Goal: Task Accomplishment & Management: Use online tool/utility

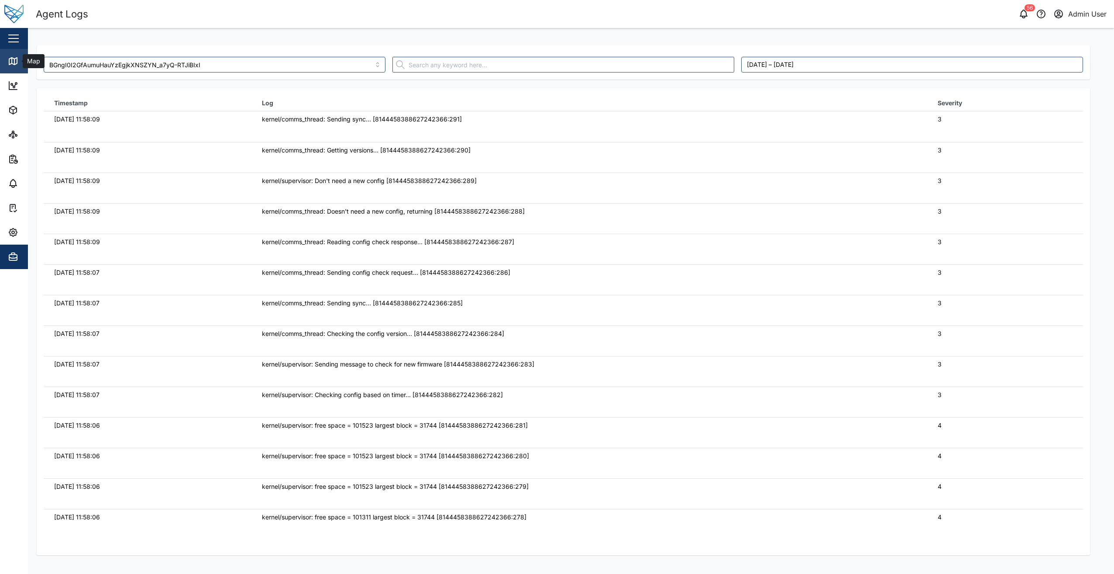
click at [24, 68] on link "Map" at bounding box center [57, 61] width 114 height 24
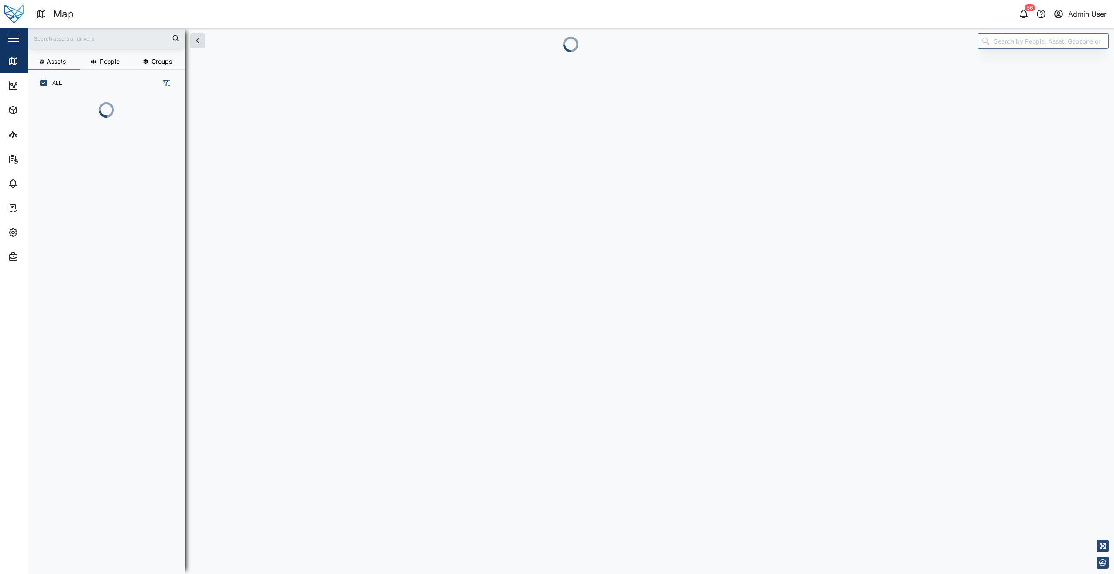
scroll to position [7, 7]
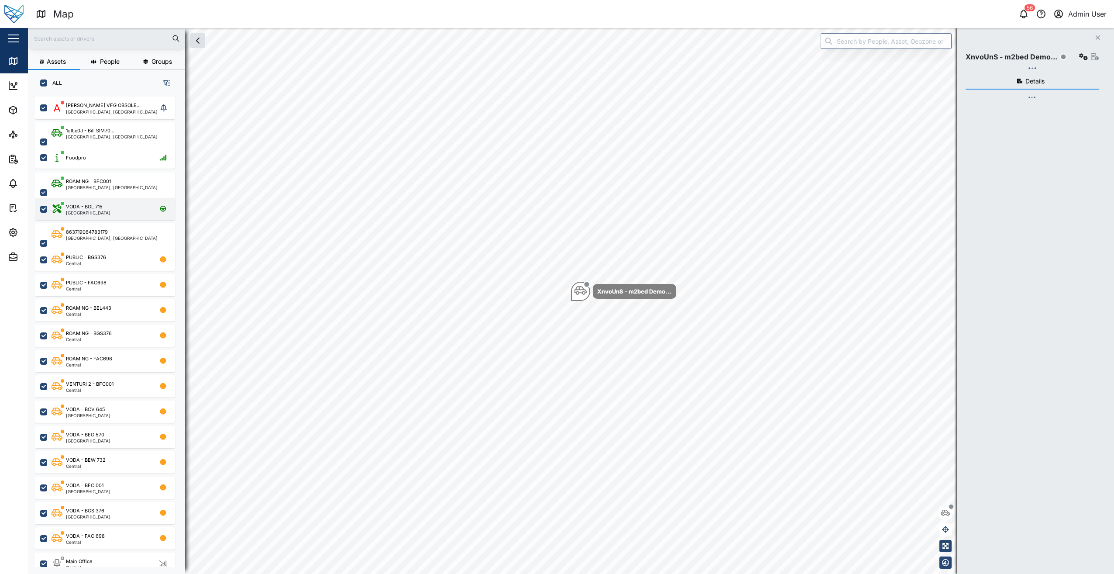
checkbox input "true"
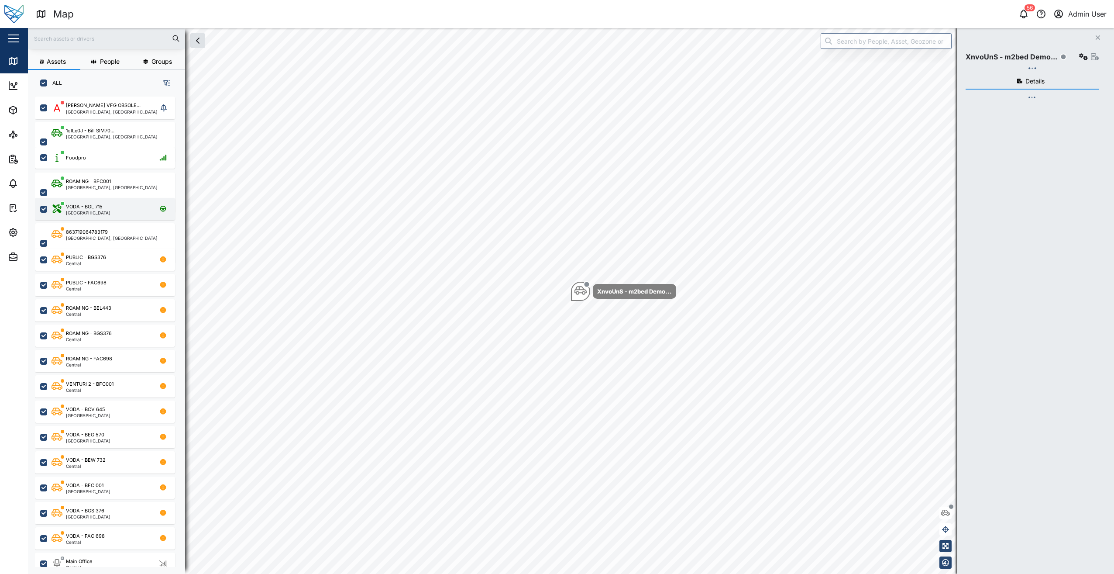
checkbox input "true"
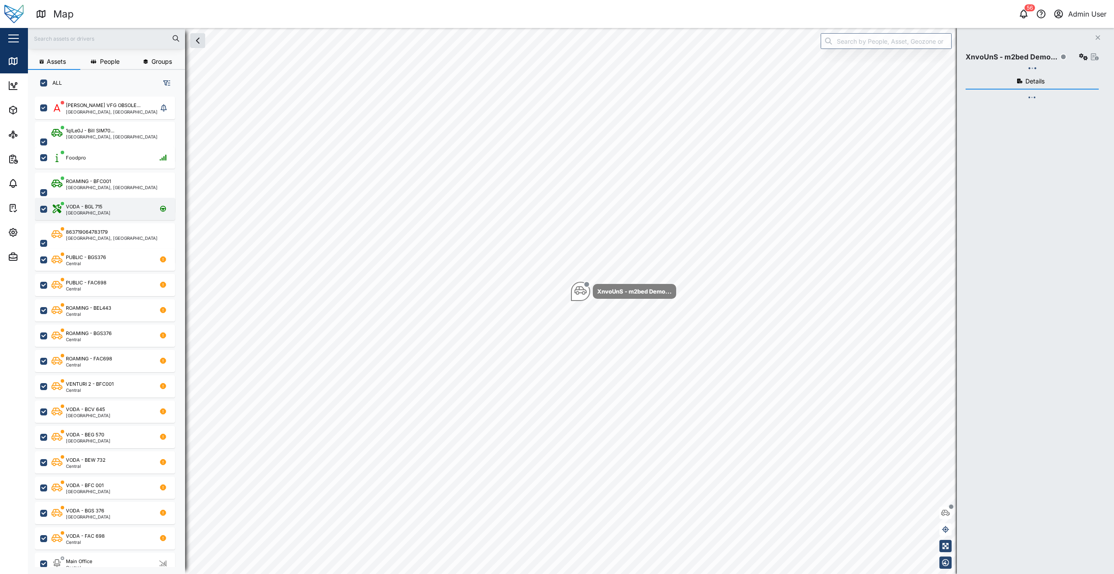
checkbox input "true"
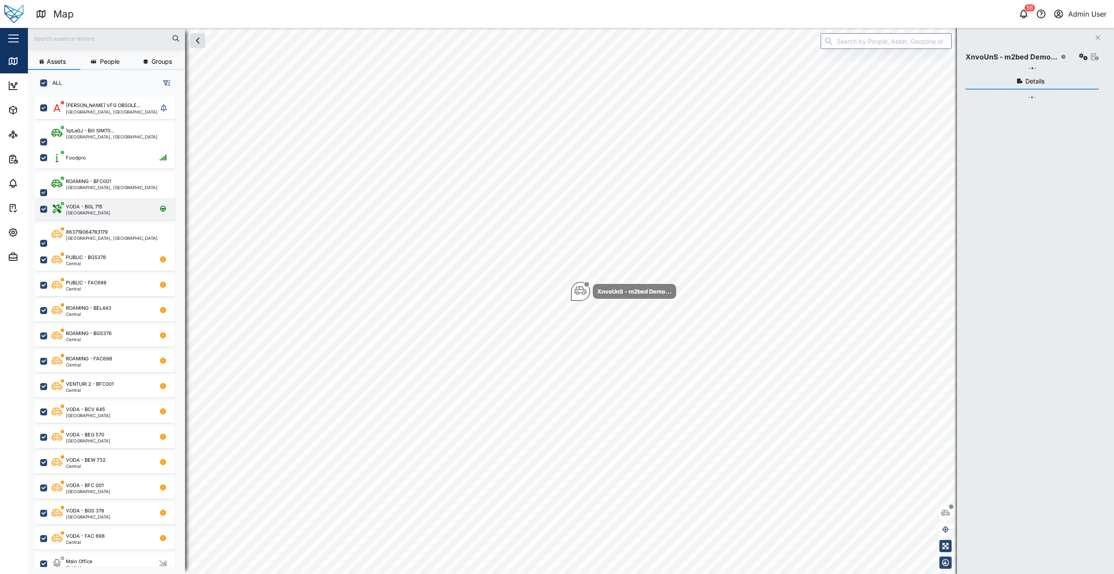
checkbox input "true"
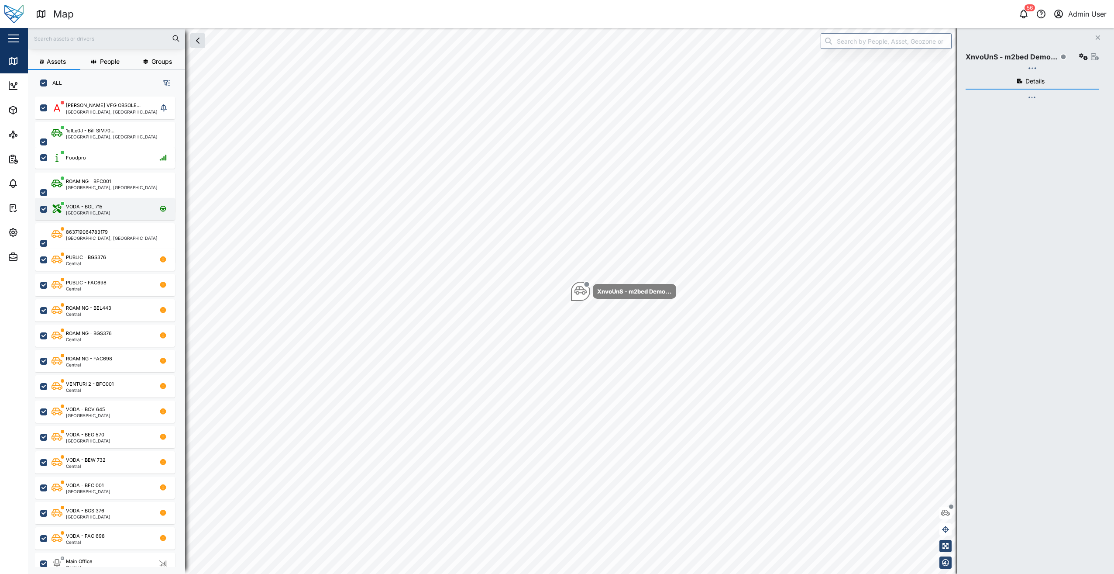
checkbox input "true"
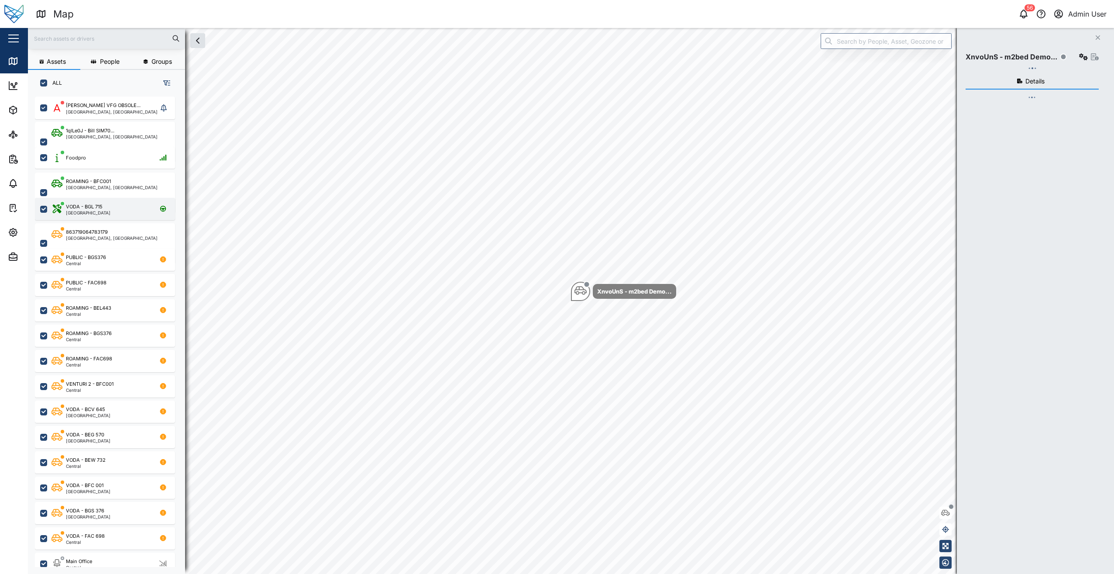
checkbox input "true"
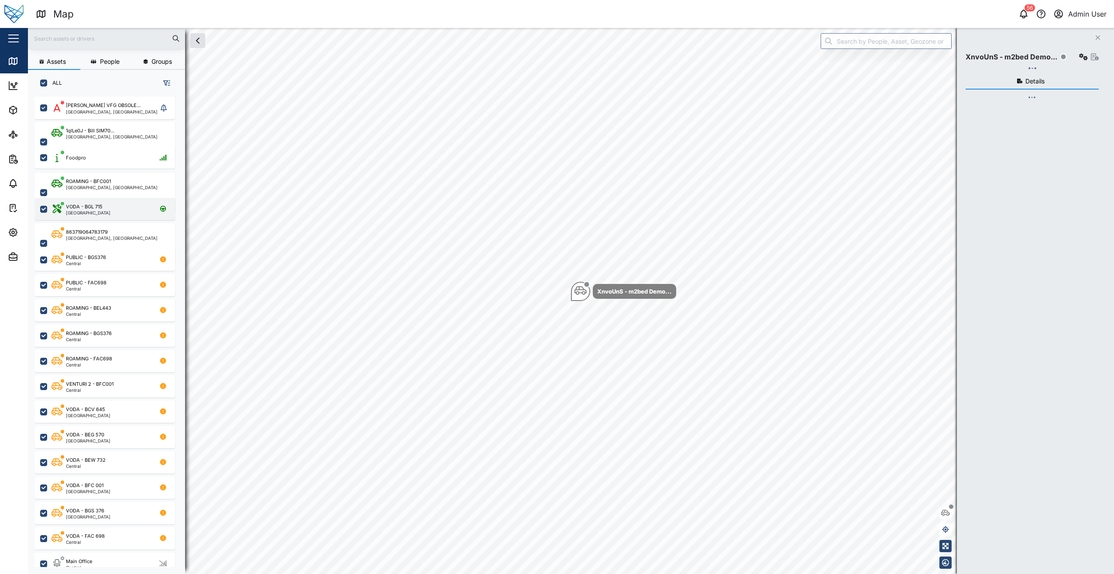
checkbox input "true"
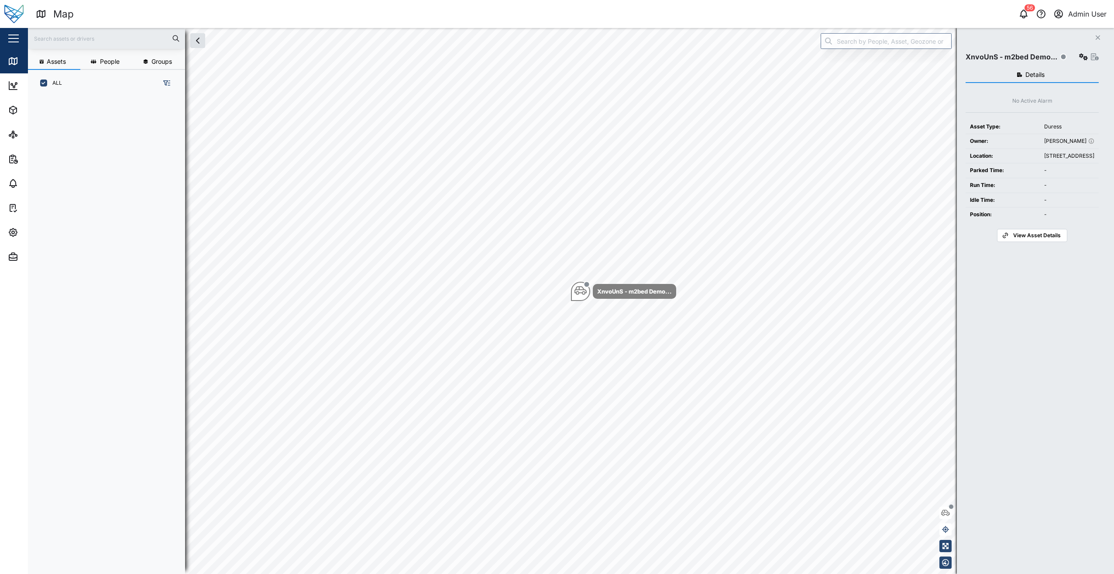
scroll to position [568, 0]
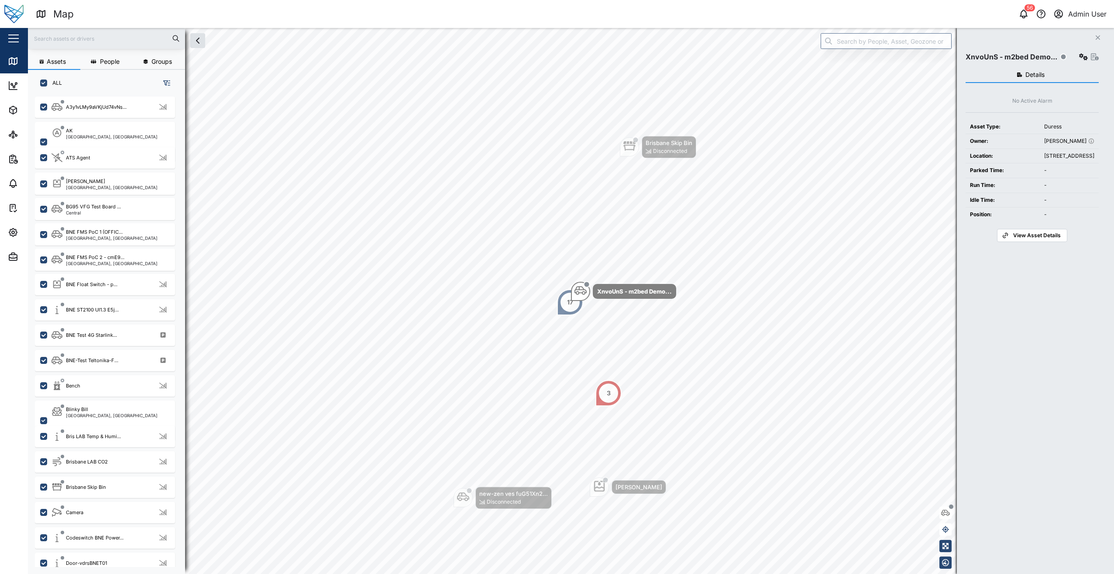
scroll to position [568, 0]
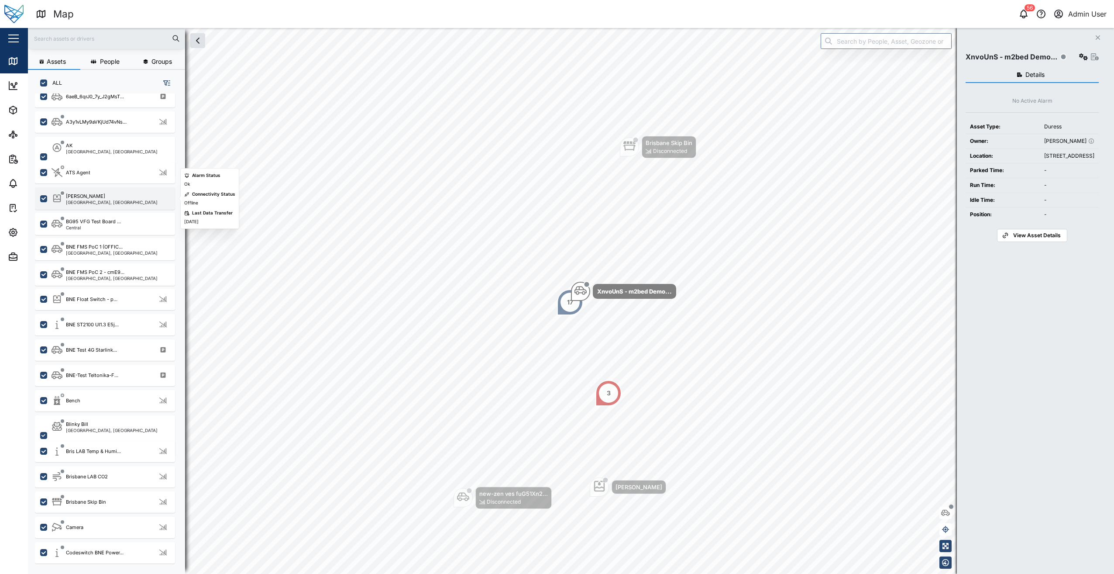
click at [99, 207] on div "[PERSON_NAME] Tank [GEOGRAPHIC_DATA], [GEOGRAPHIC_DATA]" at bounding box center [105, 198] width 140 height 22
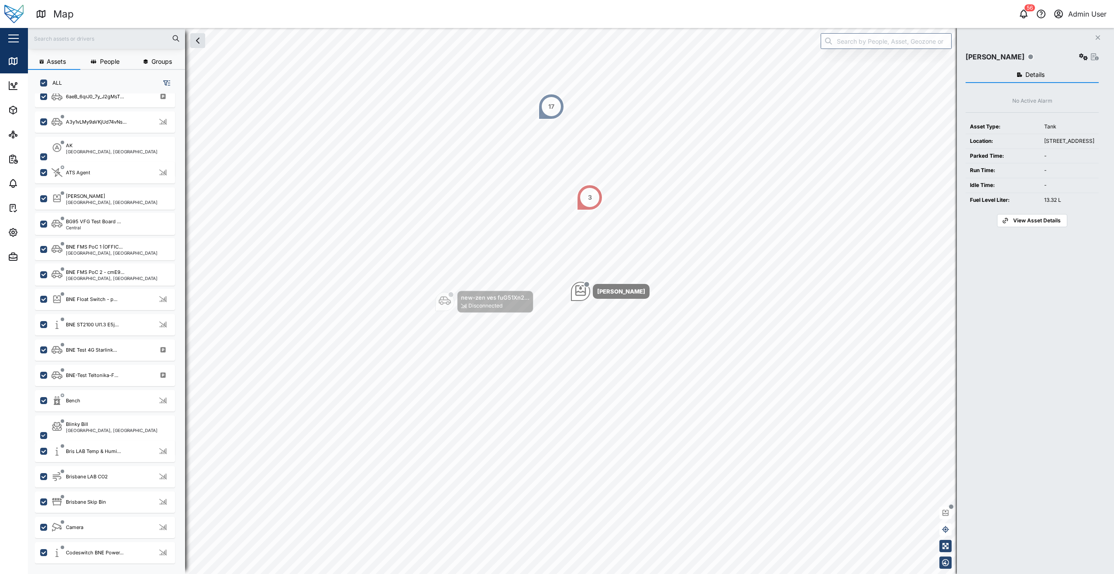
click at [1028, 227] on span "View Asset Details" at bounding box center [1037, 220] width 48 height 12
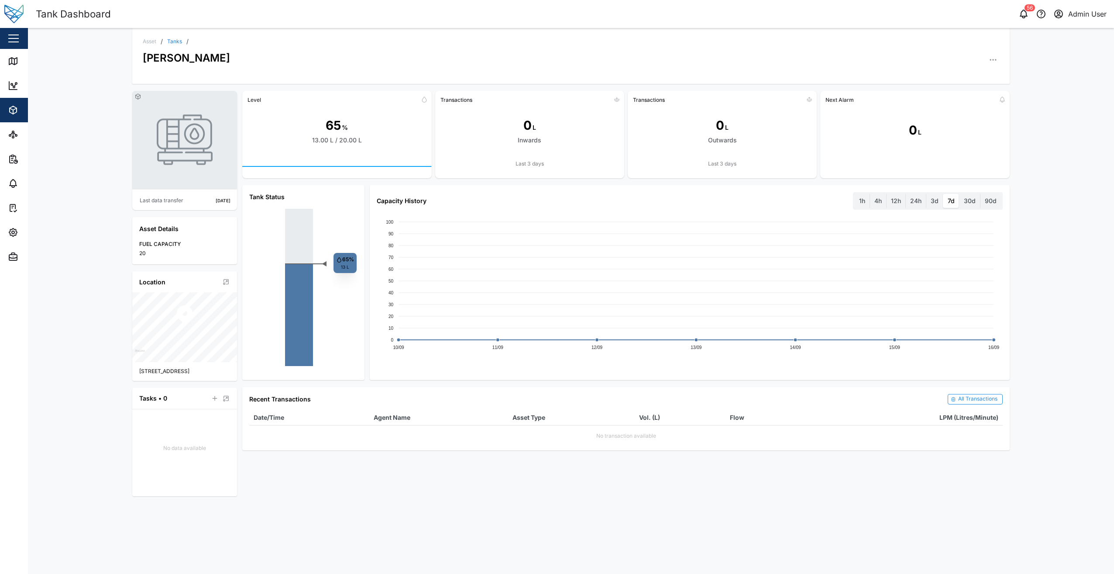
click at [997, 65] on button "button" at bounding box center [993, 60] width 12 height 12
click at [974, 127] on link "Sensors" at bounding box center [954, 121] width 85 height 15
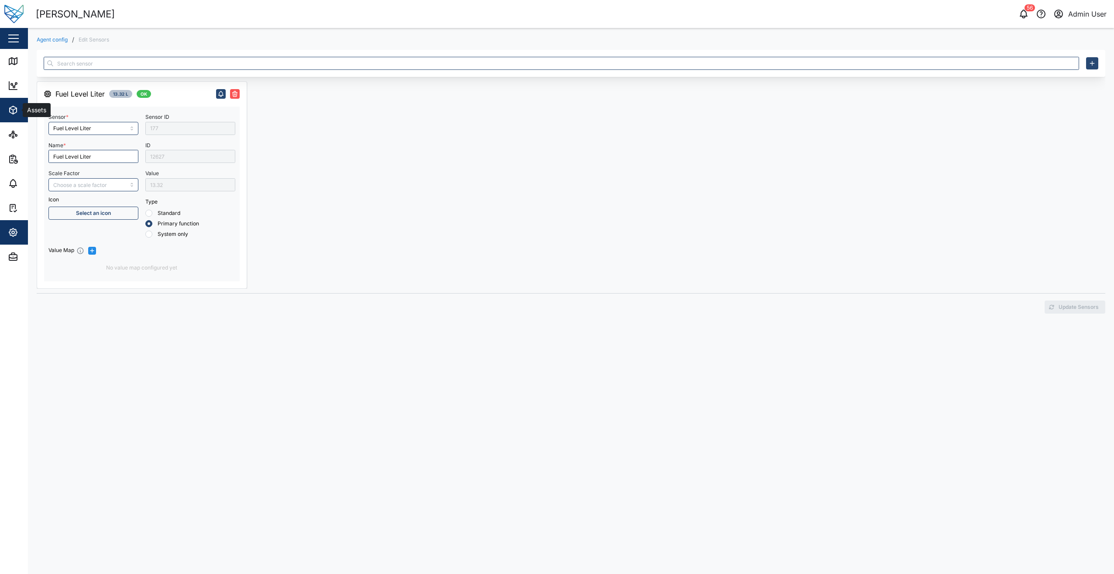
click at [17, 99] on span "Assets" at bounding box center [47, 110] width 79 height 24
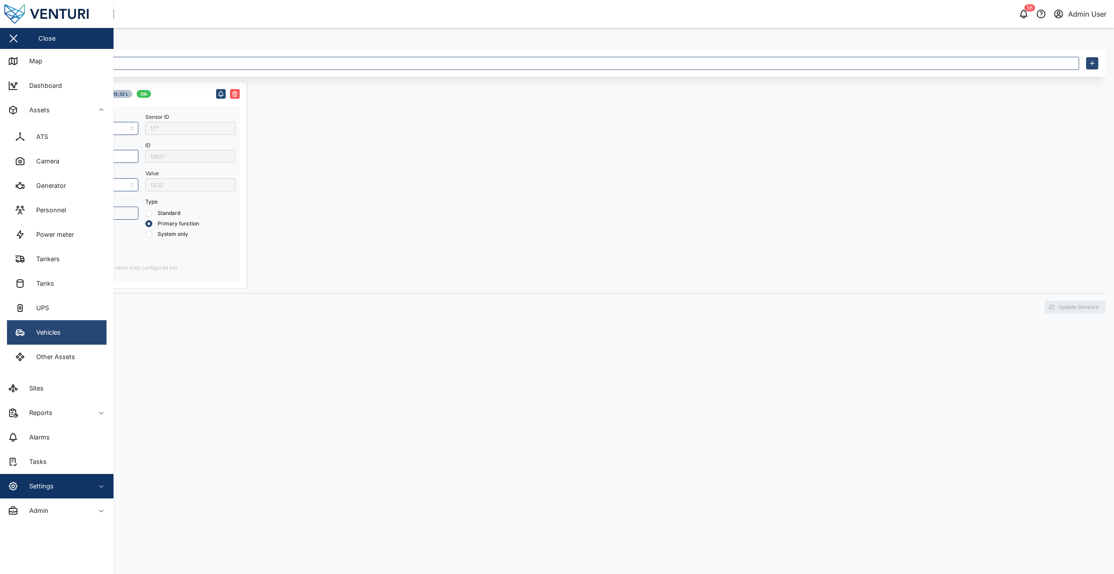
click at [66, 321] on link "Vehicles" at bounding box center [57, 332] width 100 height 24
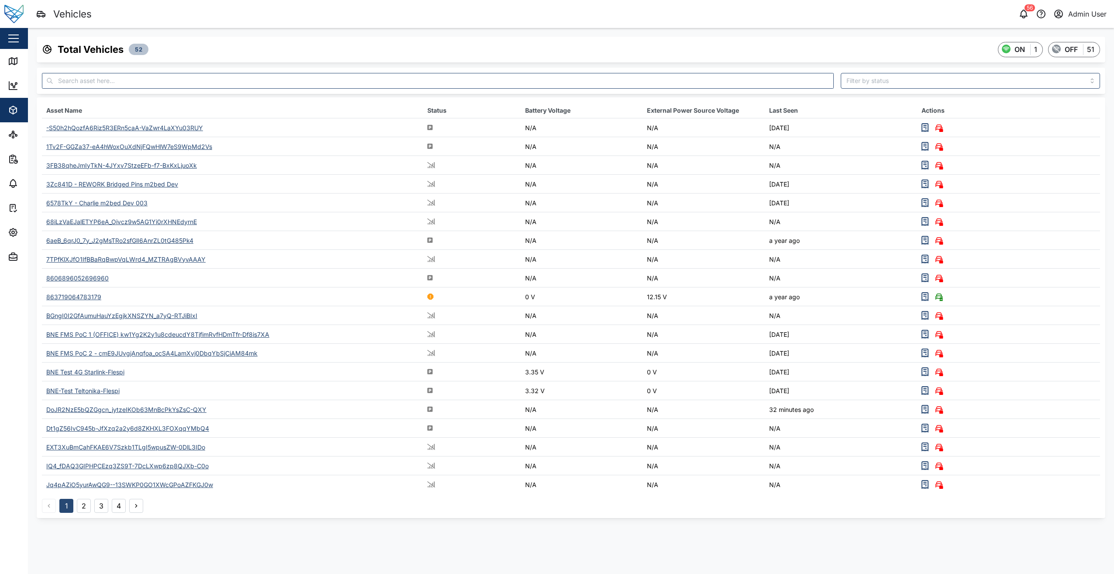
click at [155, 314] on div "BGngI0I2GfAumuHauYzEgjkXNSZYN_a7yQ-RTJiBIxI" at bounding box center [121, 315] width 151 height 7
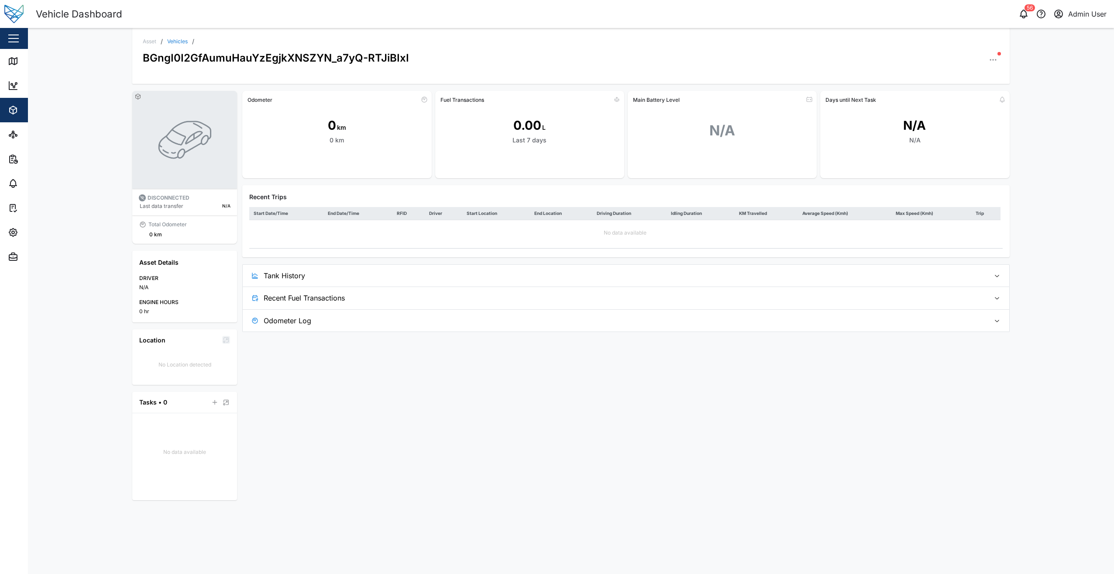
click at [1001, 60] on div "Asset / Vehicles / BGngI0I2GfAumuHauYzEgjkXNSZYN_a7yQ-RTJiBIxI" at bounding box center [571, 56] width 878 height 56
click at [1000, 59] on div "Asset / Vehicles / BGngI0I2GfAumuHauYzEgjkXNSZYN_a7yQ-RTJiBIxI" at bounding box center [571, 56] width 878 height 56
drag, startPoint x: 1000, startPoint y: 59, endPoint x: 992, endPoint y: 61, distance: 8.0
click at [992, 61] on icon "button" at bounding box center [993, 59] width 9 height 9
click at [1006, 150] on div "N/A N/A" at bounding box center [914, 131] width 189 height 48
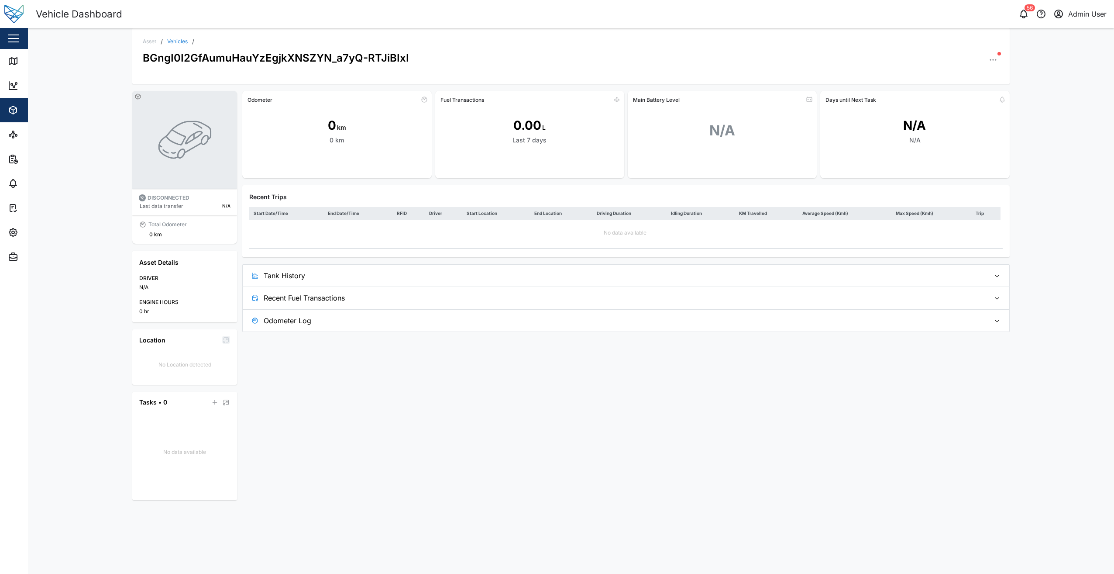
click at [998, 60] on button "button" at bounding box center [993, 60] width 12 height 12
click at [952, 184] on div "Field Gateway" at bounding box center [959, 181] width 65 height 8
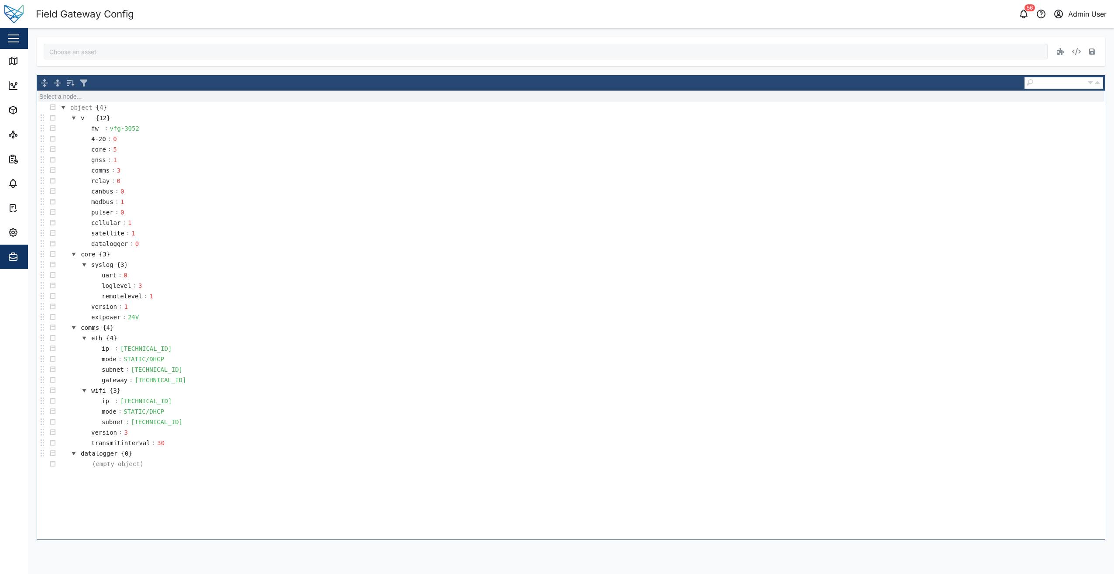
type input "BGngI0I2GfAumuHauYzEgjkXNSZYN_a7yQ-RTJiBIxI"
click at [1074, 57] on button "button" at bounding box center [1077, 51] width 12 height 12
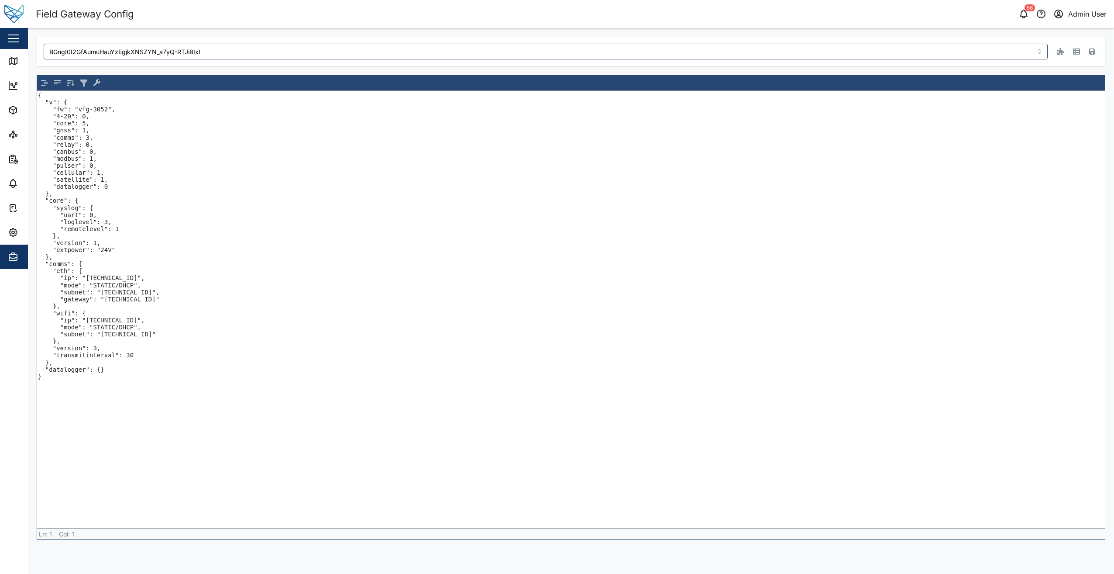
click at [55, 388] on textarea "{ "v": { "fw": "vfg-3052", "4-20": 0, "core": 5, "gnss": 1, "comms": 3, "relay"…" at bounding box center [571, 309] width 1068 height 437
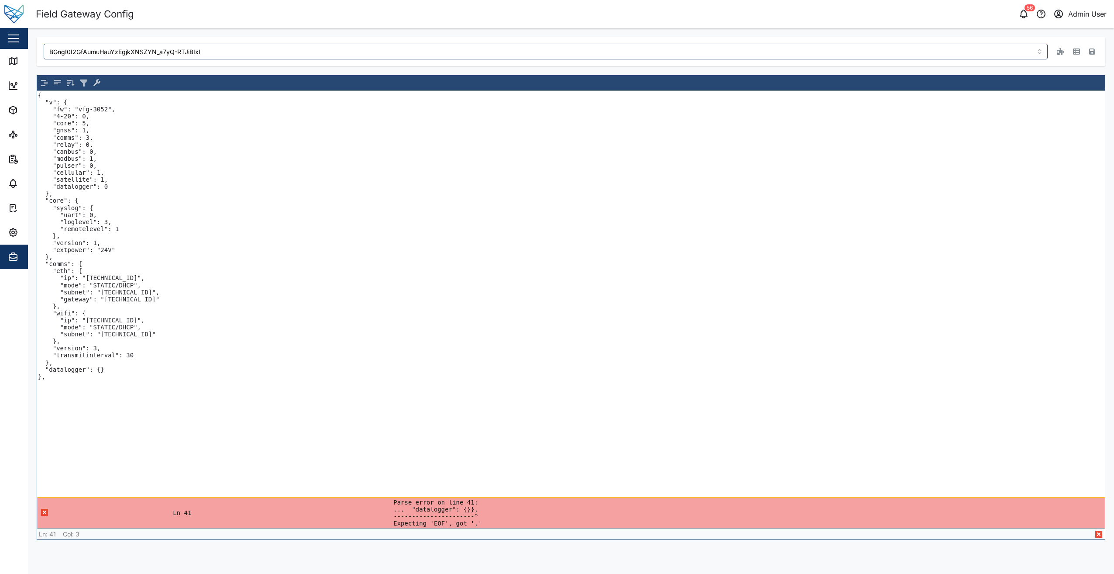
paste textarea ""4-20": { "a": { "sensorinstance": 12627, "transmitinterval": 60000 },"
click at [53, 360] on textarea "{ "v": { "fw": "vfg-3052", "4-20": 0, "core": 5, "gnss": 1, "comms": 3, "relay"…" at bounding box center [571, 294] width 1068 height 406
click at [109, 366] on textarea "{ "v": { "fw": "vfg-3052", "4-20": 0, "core": 5, "gnss": 1, "comms": 3, "relay"…" at bounding box center [571, 294] width 1068 height 406
click at [67, 411] on textarea "{ "v": { "fw": "vfg-3052", "4-20": 0, "core": 5, "gnss": 1, "comms": 3, "relay"…" at bounding box center [571, 294] width 1068 height 406
type textarea "{ "v": { "fw": "vfg-3052", "4-20": 0, "core": 5, "gnss": 1, "comms": 3, "relay"…"
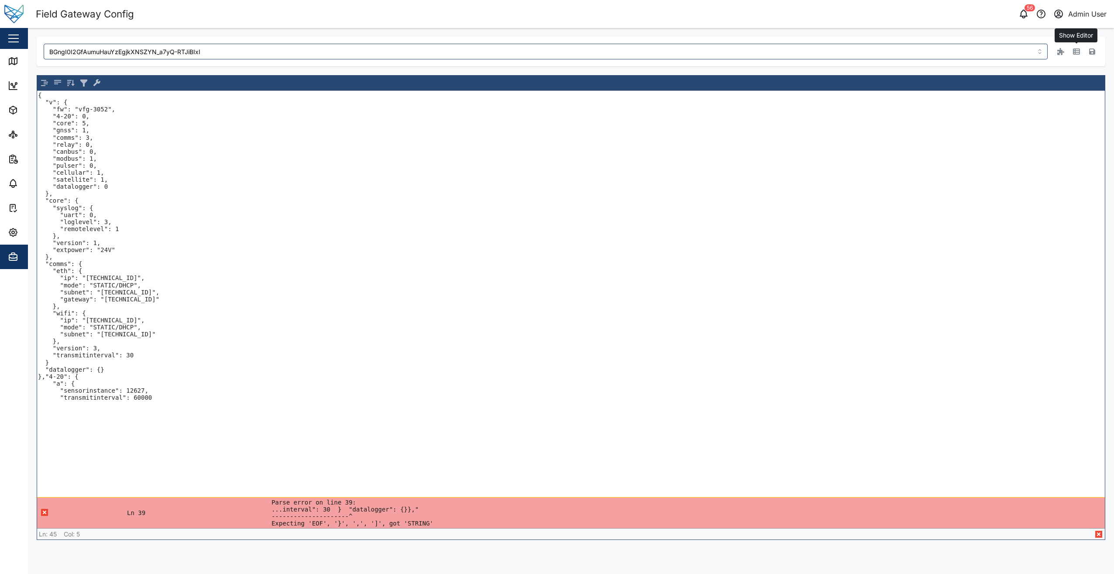
click at [1080, 52] on icon "button" at bounding box center [1076, 51] width 7 height 6
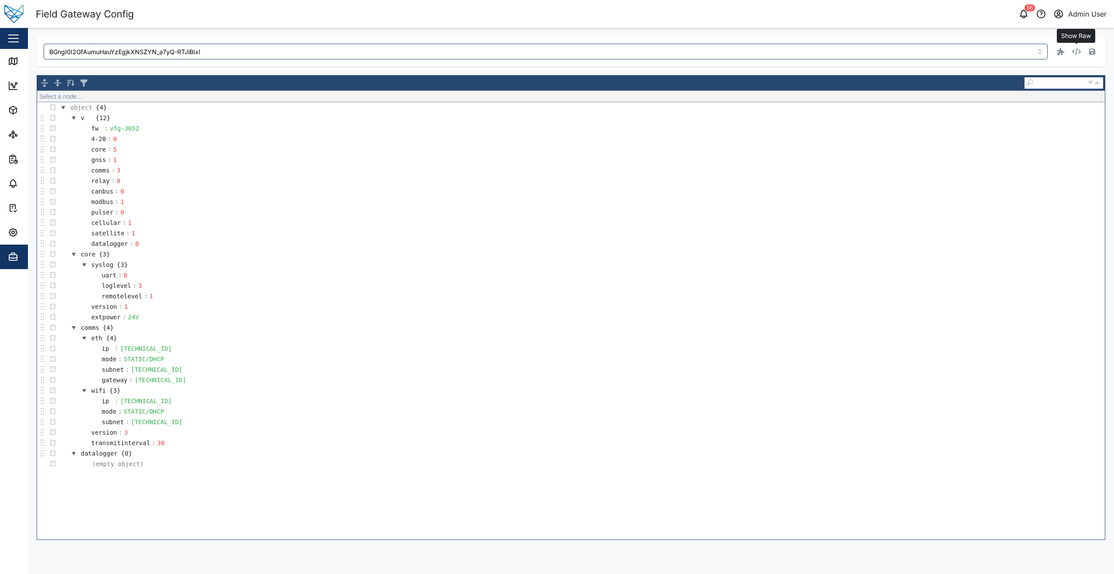
click at [1080, 49] on icon "button" at bounding box center [1076, 51] width 9 height 7
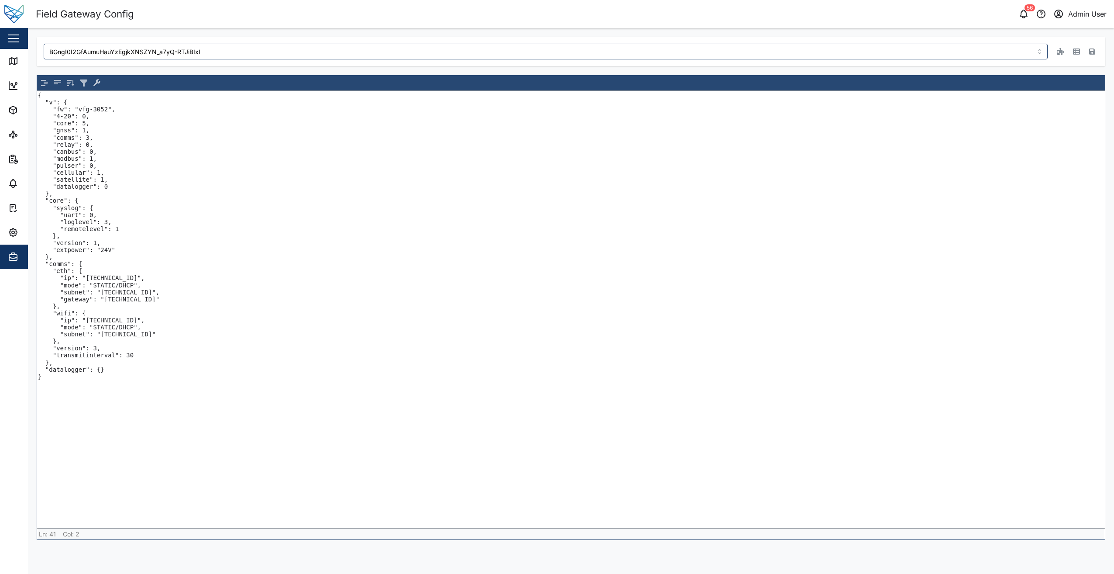
click at [66, 395] on textarea "{ "v": { "fw": "vfg-3052", "4-20": 0, "core": 5, "gnss": 1, "comms": 3, "relay"…" at bounding box center [571, 309] width 1068 height 437
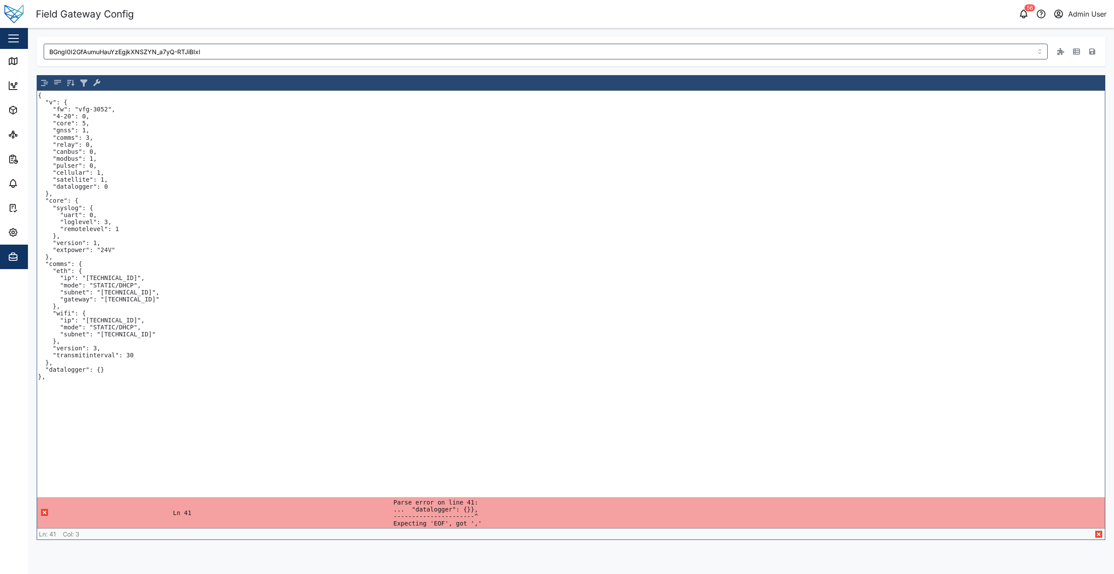
paste textarea ""4-20": { "a": { "sensorinstance": 12627, "transmitinterval": 60000 },"
type textarea "{ "v": { "fw": "vfg-3052", "4-20": 0, "core": 5, "gnss": 1, "comms": 3, "relay"…"
click at [1076, 47] on button "button" at bounding box center [1077, 51] width 12 height 12
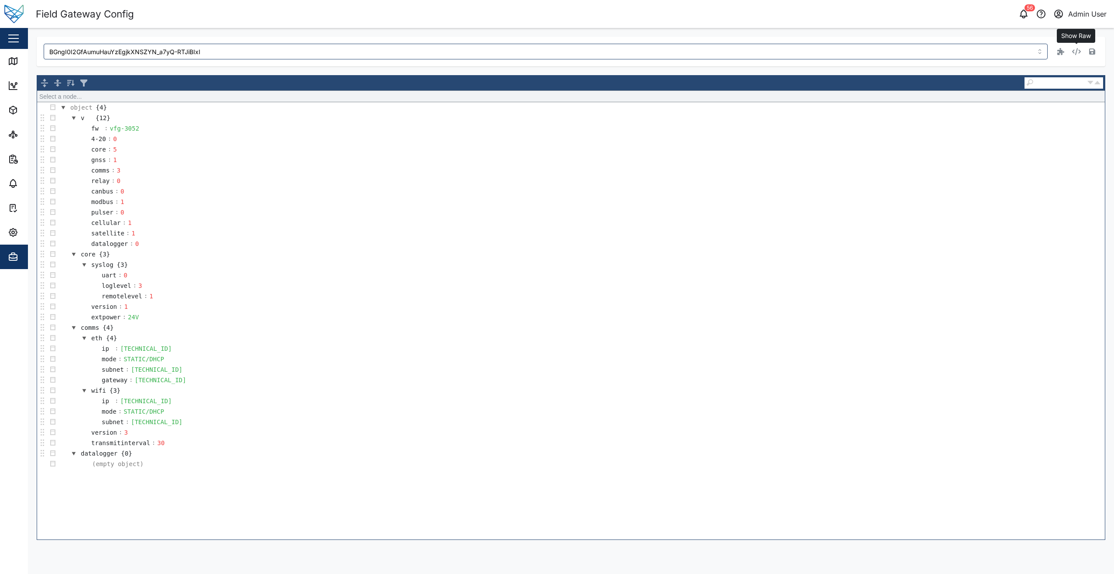
click at [1076, 55] on button "button" at bounding box center [1077, 51] width 12 height 12
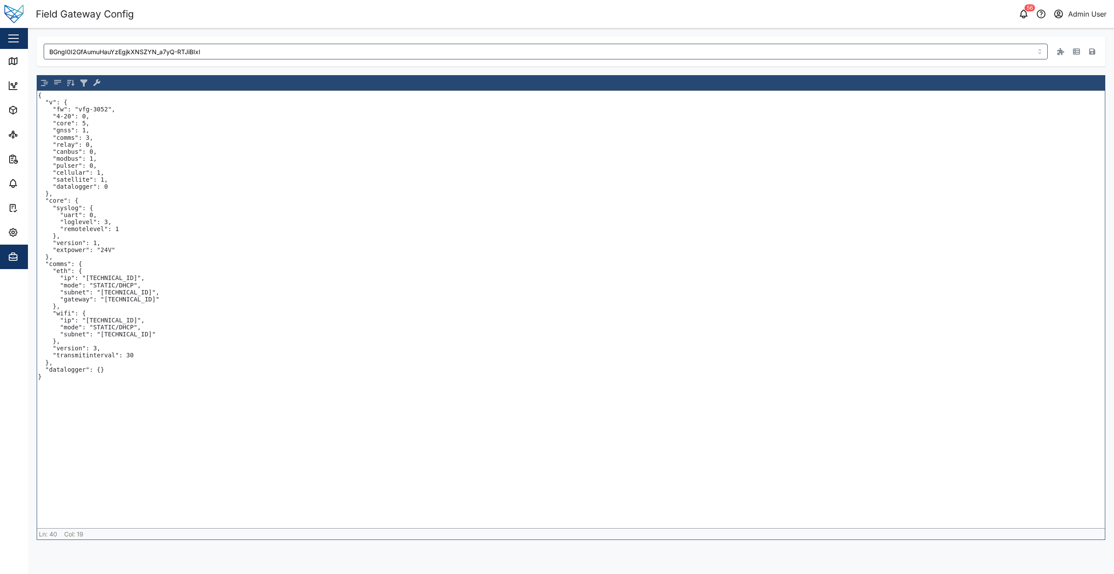
click at [108, 370] on textarea "{ "v": { "fw": "vfg-3052", "4-20": 0, "core": 5, "gnss": 1, "comms": 3, "relay"…" at bounding box center [571, 309] width 1068 height 437
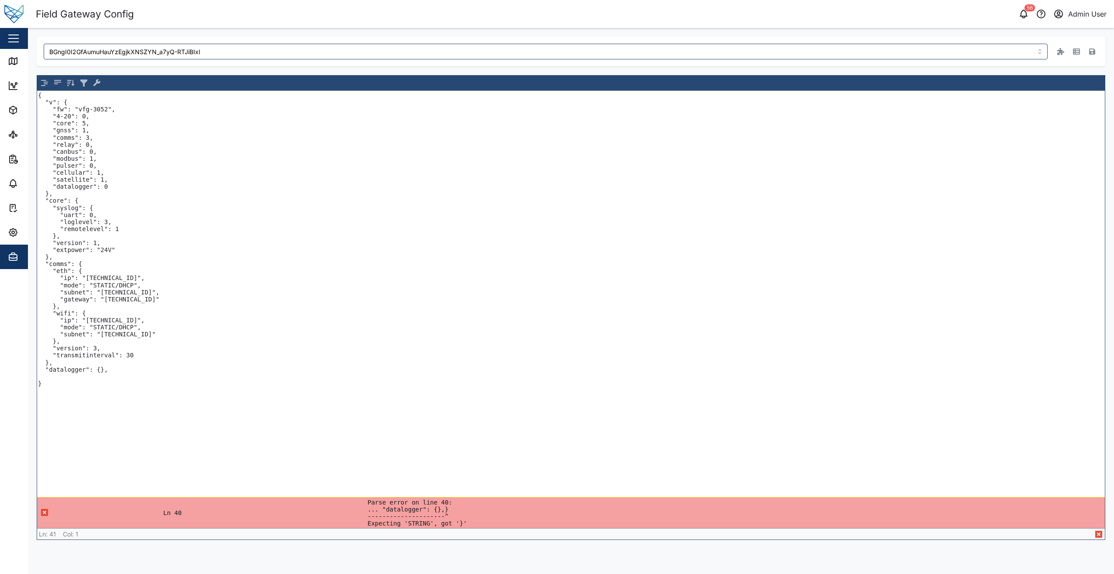
paste textarea ""4-20": { "a": { "sensorinstance": 12627, "transmitinterval": 60000 },"
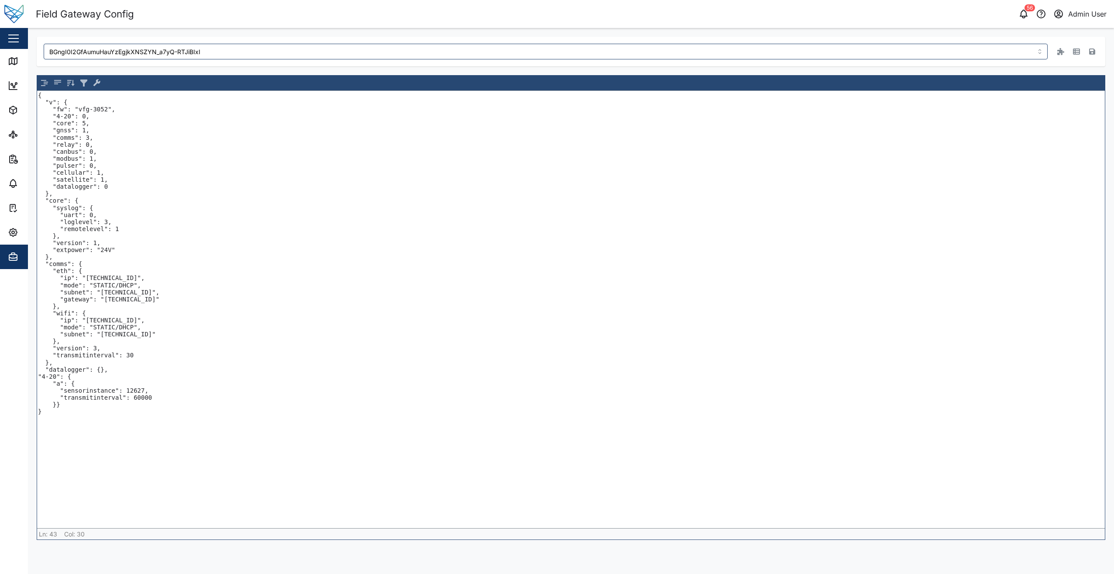
click at [135, 389] on textarea "{ "v": { "fw": "vfg-3052", "4-20": 0, "core": 5, "gnss": 1, "comms": 3, "relay"…" at bounding box center [571, 309] width 1068 height 437
type textarea "{ "v": { "fw": "vfg-3052", "4-20": 0, "core": 5, "gnss": 1, "comms": 3, "relay"…"
click at [1091, 51] on icon "button" at bounding box center [1092, 51] width 6 height 7
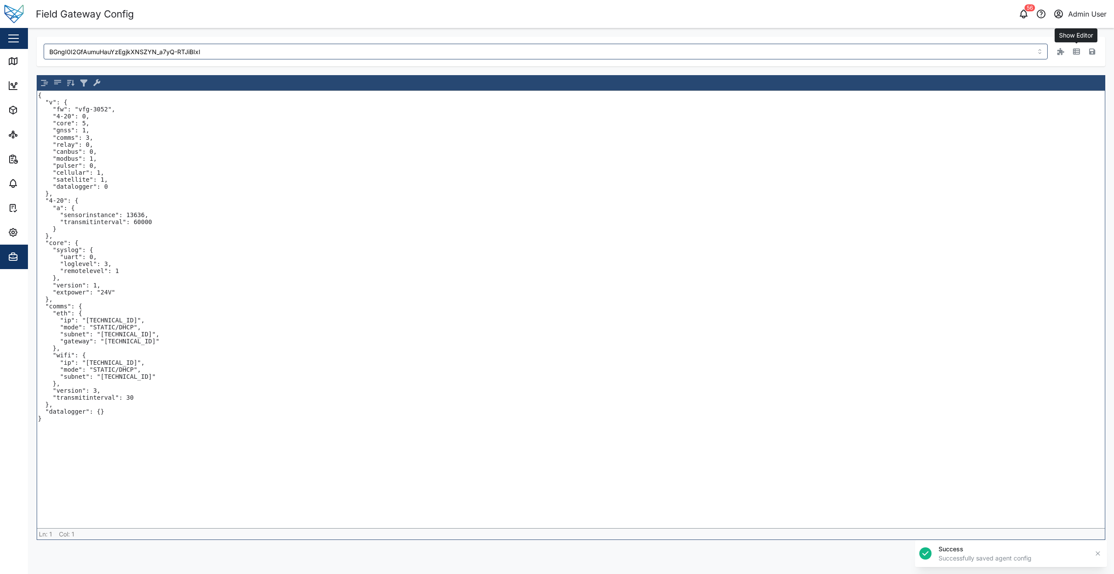
click at [1073, 52] on button "button" at bounding box center [1077, 51] width 12 height 12
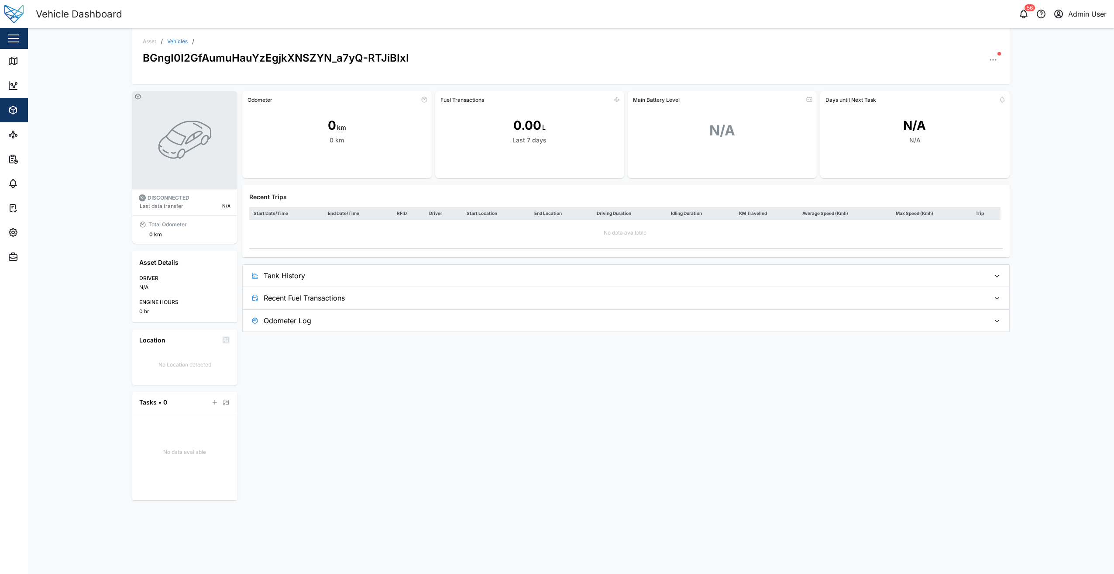
click at [993, 61] on icon "button" at bounding box center [993, 59] width 9 height 9
click at [955, 94] on div "Configuration" at bounding box center [954, 92] width 55 height 8
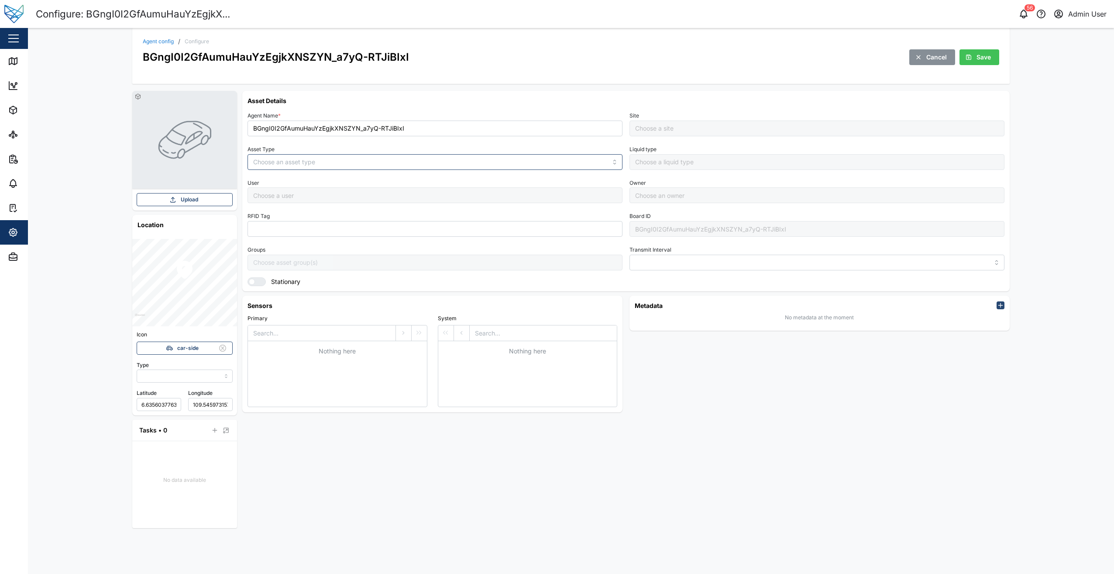
type input "MANUAL"
type input "VEHICLE"
type input "5 minutes"
type input "Default Site"
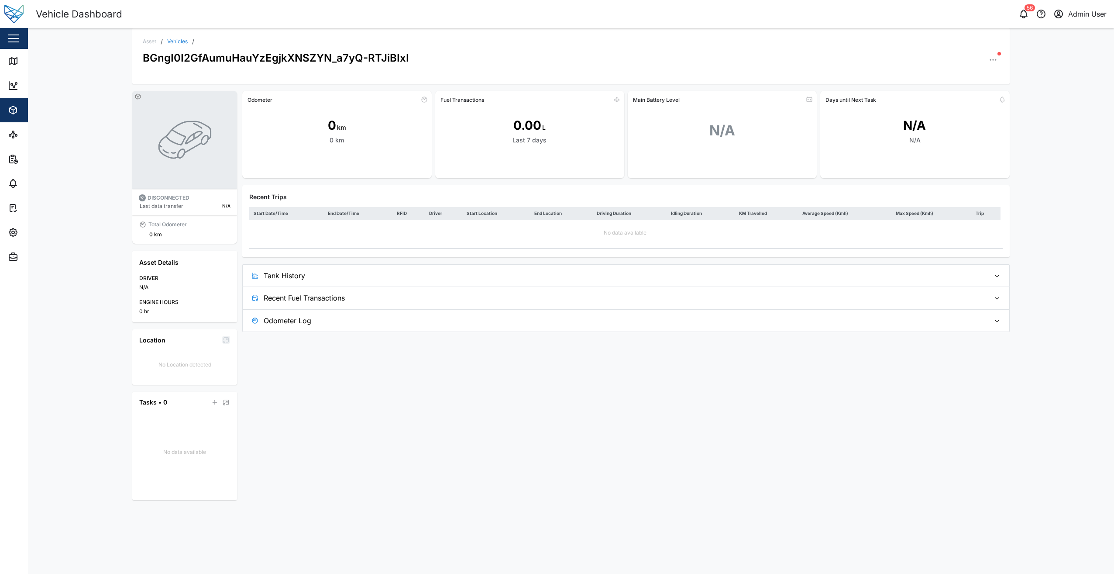
click at [996, 62] on icon "button" at bounding box center [993, 59] width 9 height 9
click at [951, 120] on div "Sensors" at bounding box center [959, 122] width 65 height 8
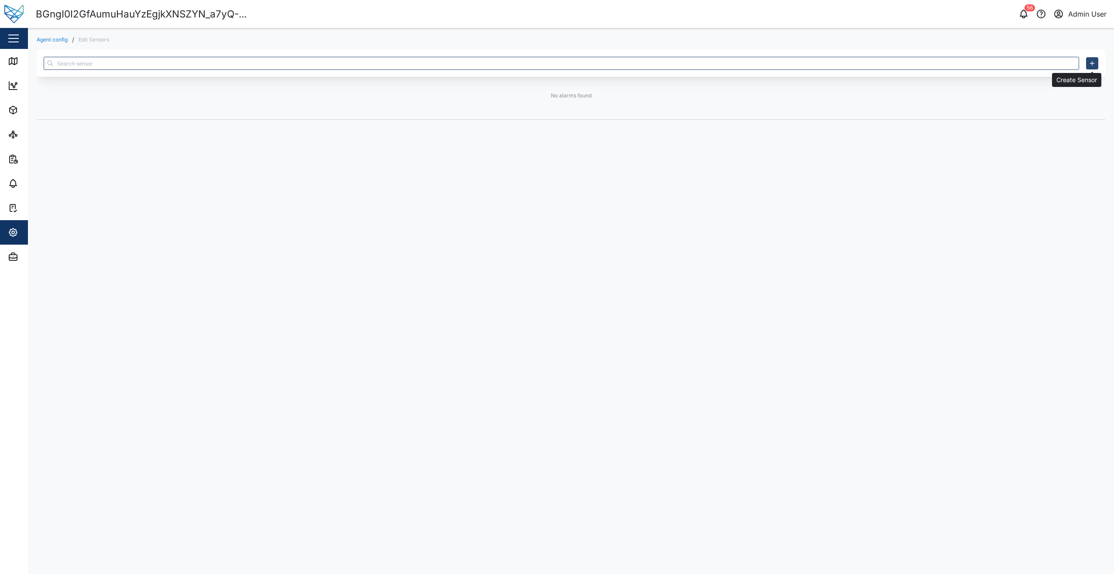
click at [1092, 62] on icon "button" at bounding box center [1092, 63] width 0 height 4
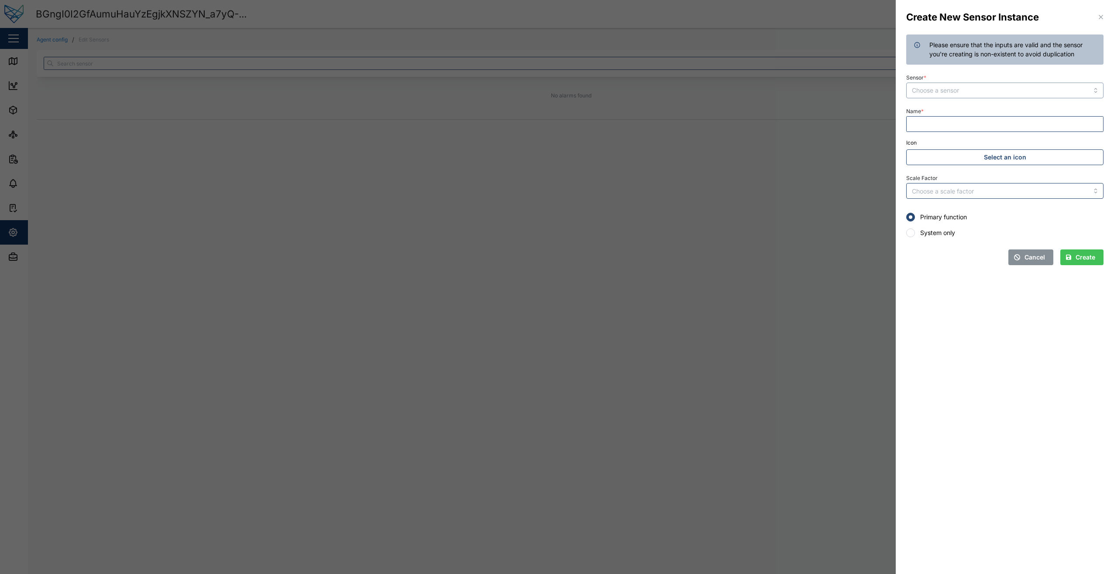
click at [1066, 93] on input "Sensor *" at bounding box center [1004, 91] width 197 height 16
click at [1009, 91] on input "Sensor *" at bounding box center [1004, 91] width 197 height 16
type input "Fuel Level Liter"
click at [1029, 125] on input "Name *" at bounding box center [1004, 124] width 197 height 16
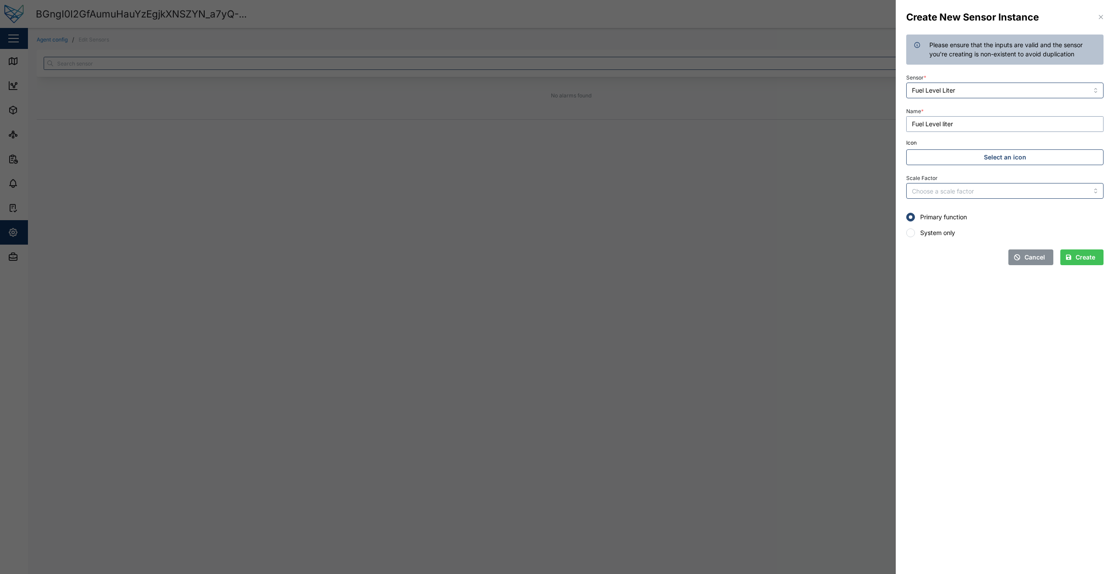
type input "Fuel Level liter"
click at [1091, 253] on span "Create" at bounding box center [1086, 257] width 20 height 15
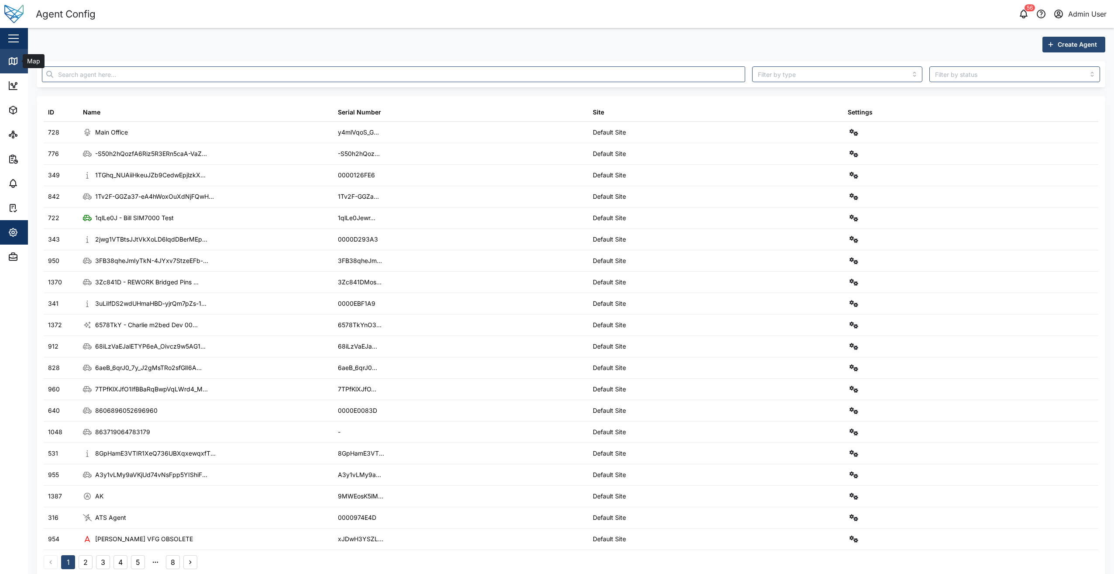
click at [16, 69] on link "Map" at bounding box center [57, 61] width 114 height 24
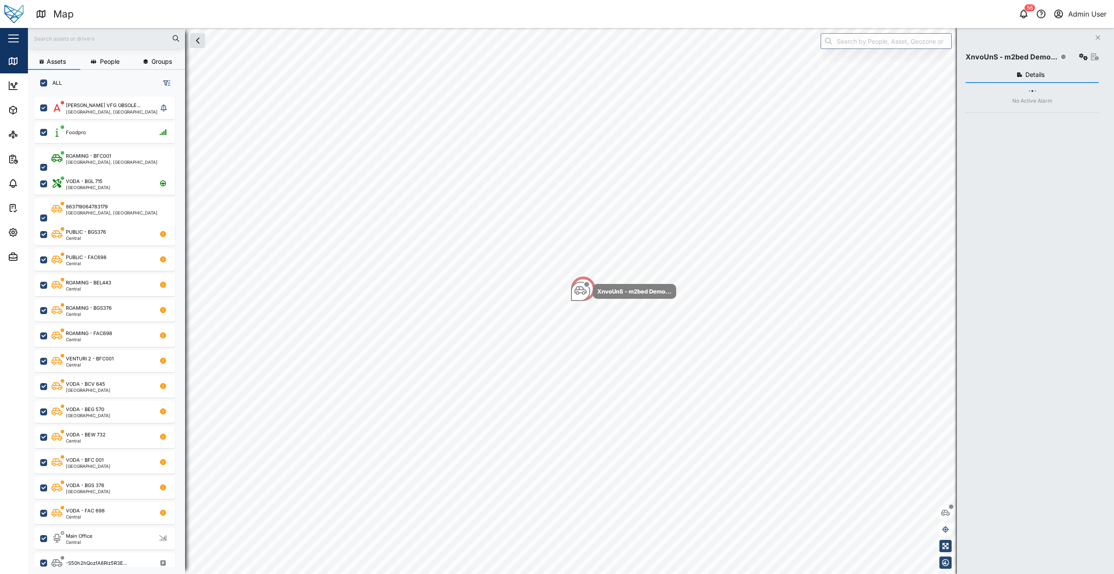
scroll to position [467, 137]
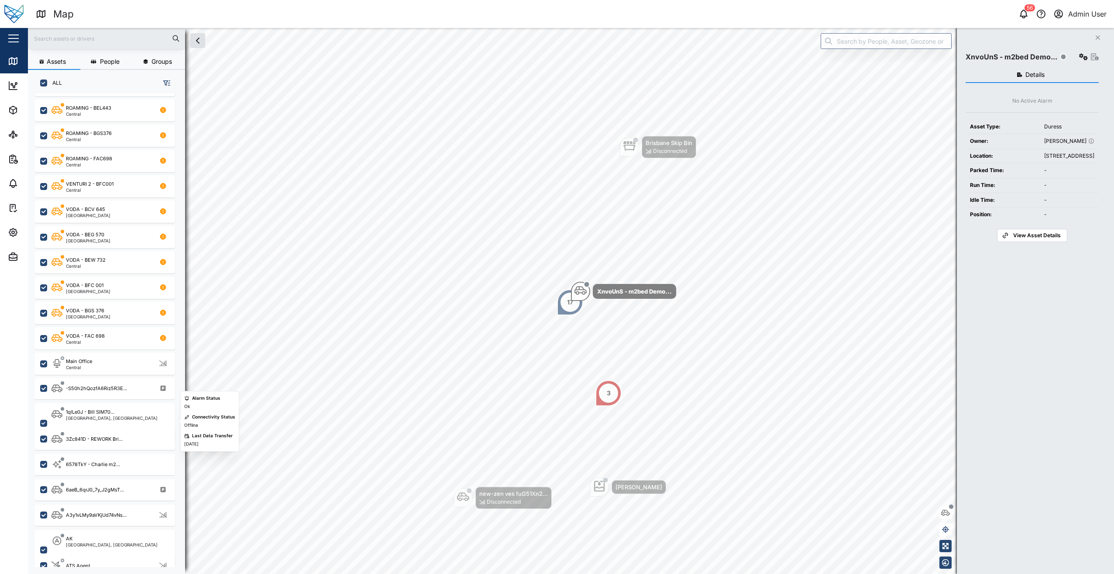
scroll to position [218, 0]
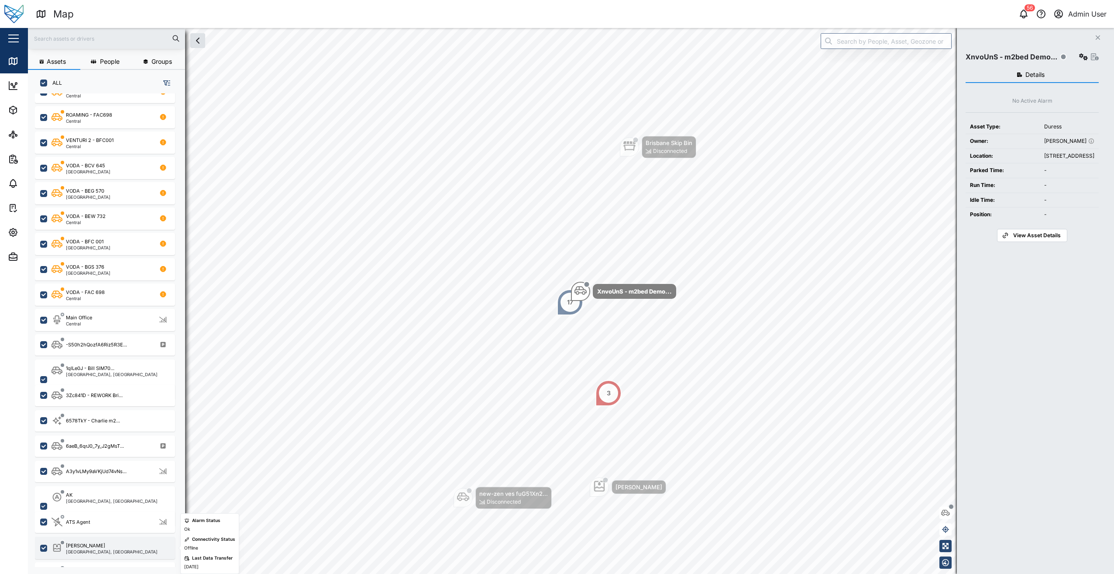
click at [113, 552] on div "[PERSON_NAME] Tank [GEOGRAPHIC_DATA], [GEOGRAPHIC_DATA]" at bounding box center [111, 548] width 118 height 12
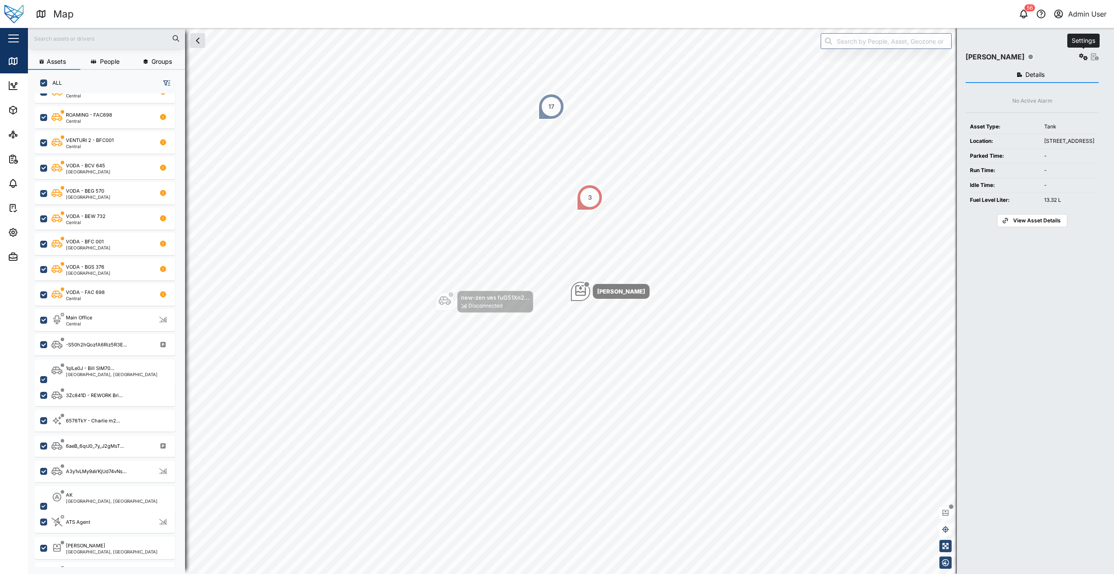
click at [1085, 57] on icon "button" at bounding box center [1083, 56] width 9 height 7
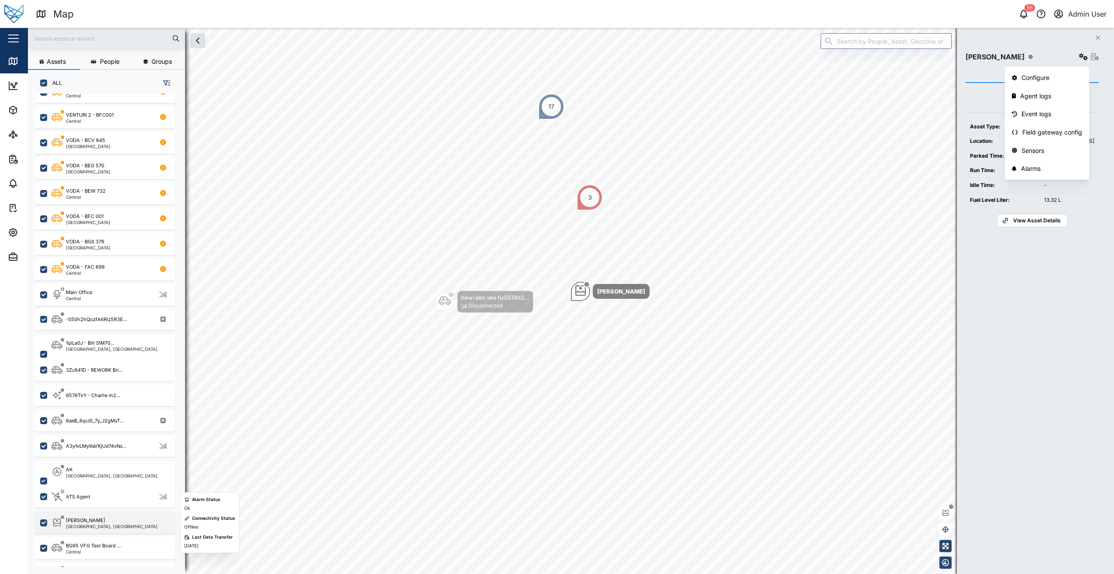
click at [78, 516] on div "[PERSON_NAME] Tank [GEOGRAPHIC_DATA], [GEOGRAPHIC_DATA]" at bounding box center [105, 522] width 140 height 22
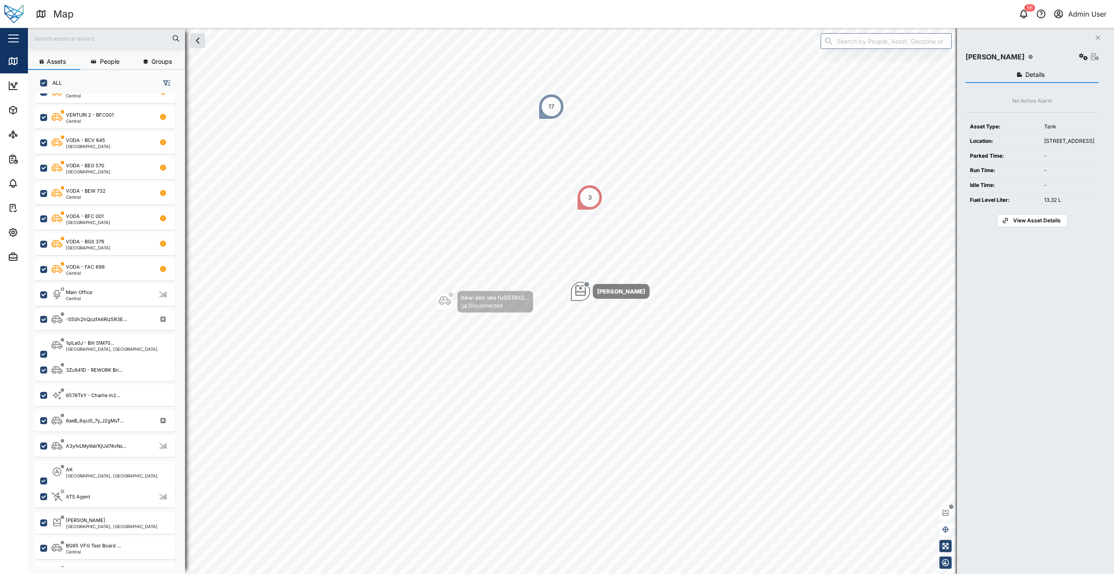
click at [1020, 227] on span "View Asset Details" at bounding box center [1037, 220] width 48 height 12
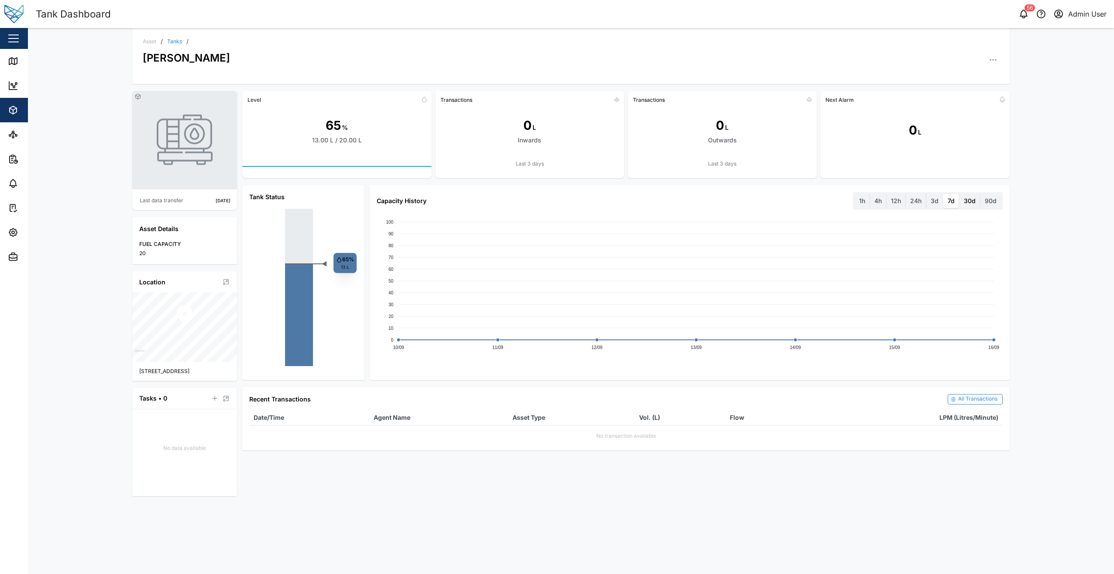
click at [968, 200] on label "30d" at bounding box center [970, 201] width 21 height 14
click at [960, 194] on days "30d" at bounding box center [960, 194] width 0 height 0
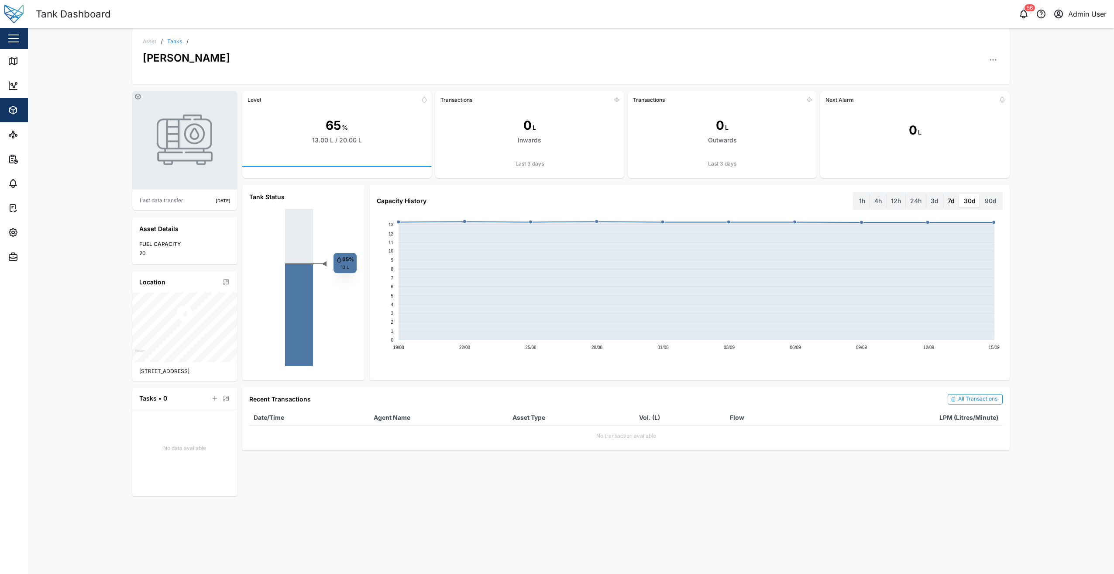
click at [949, 200] on label "7d" at bounding box center [951, 201] width 16 height 14
click at [943, 194] on days "7d" at bounding box center [943, 194] width 0 height 0
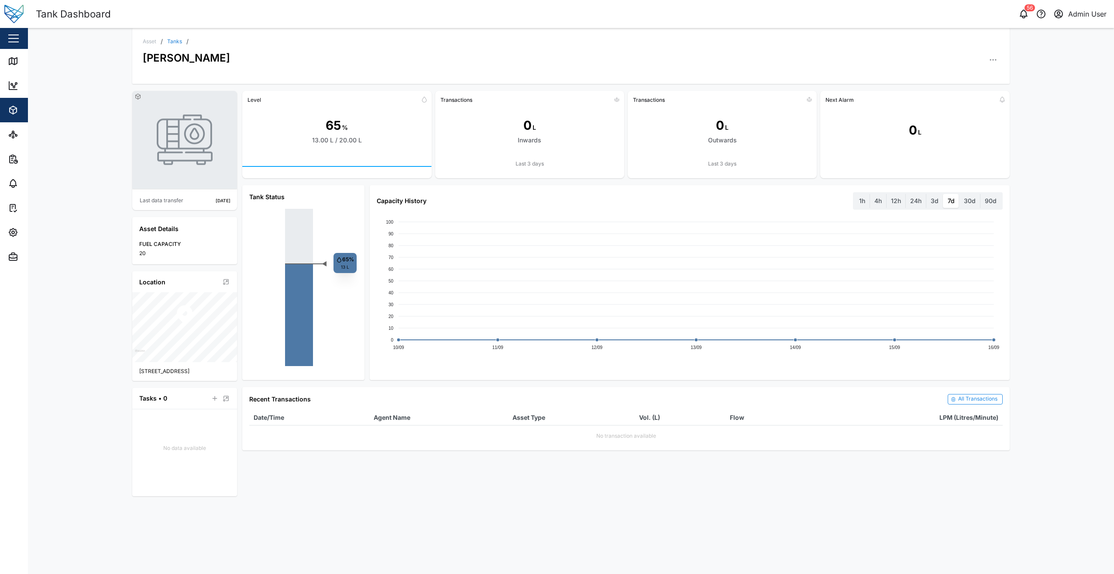
click at [984, 66] on div at bounding box center [621, 55] width 755 height 21
click at [990, 58] on icon "button" at bounding box center [993, 59] width 9 height 9
click at [964, 180] on div "Field Gateway" at bounding box center [959, 181] width 65 height 8
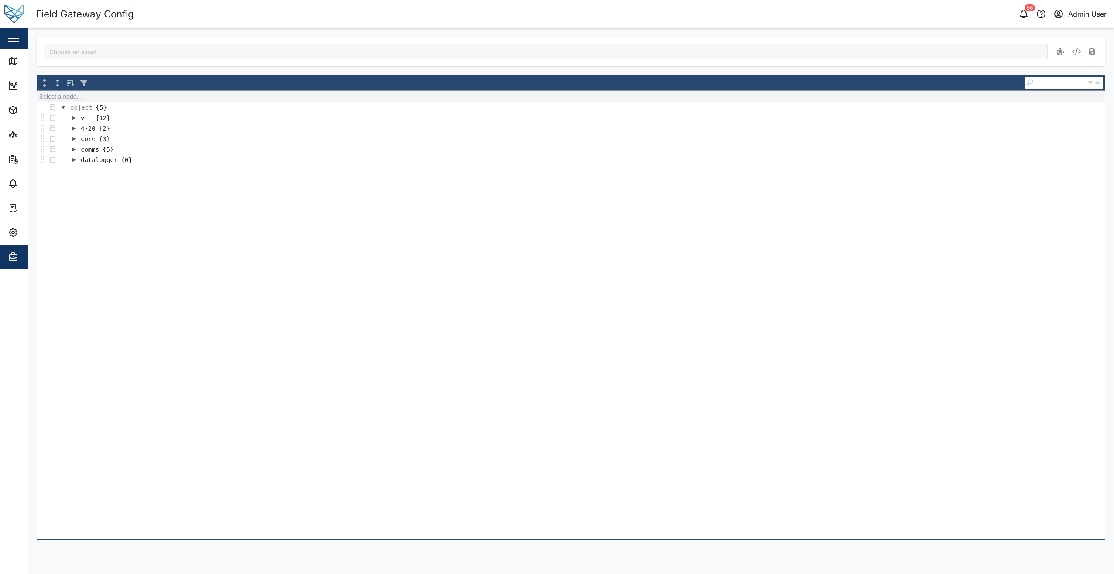
type input "[PERSON_NAME]"
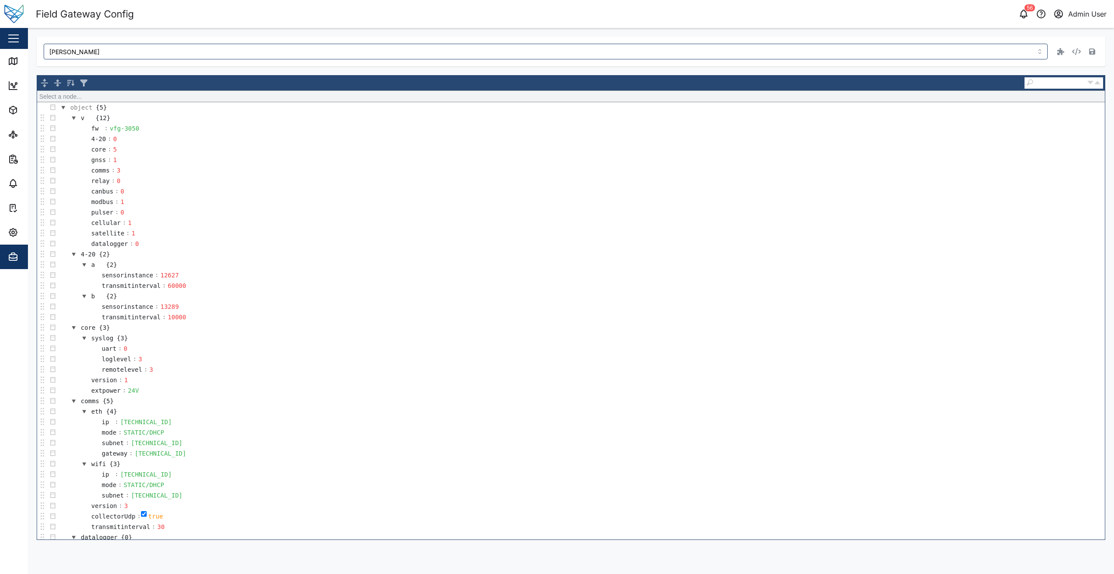
scroll to position [14, 0]
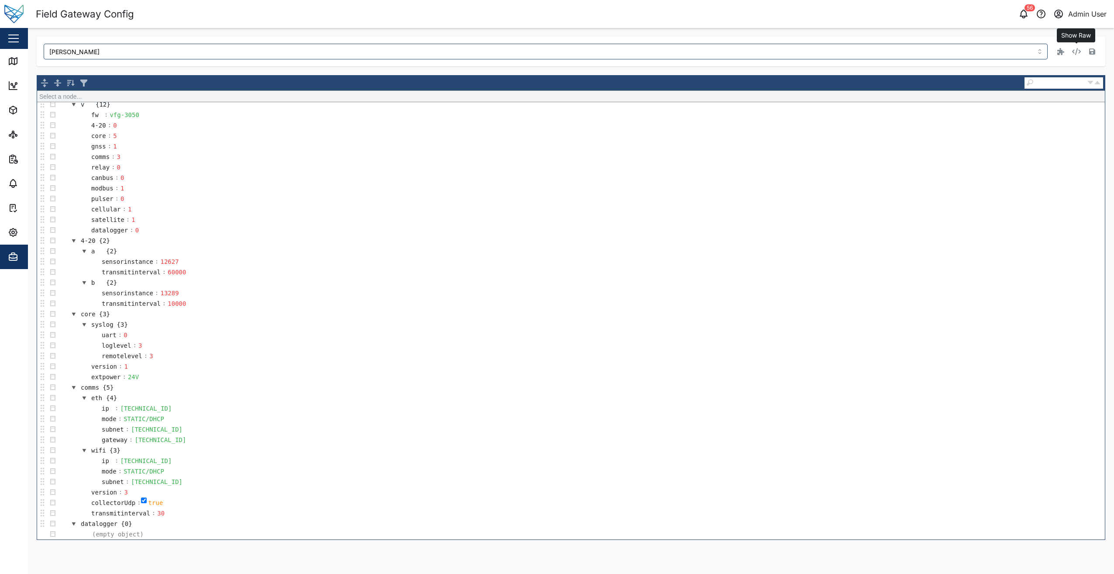
click at [1077, 48] on button "button" at bounding box center [1077, 51] width 12 height 12
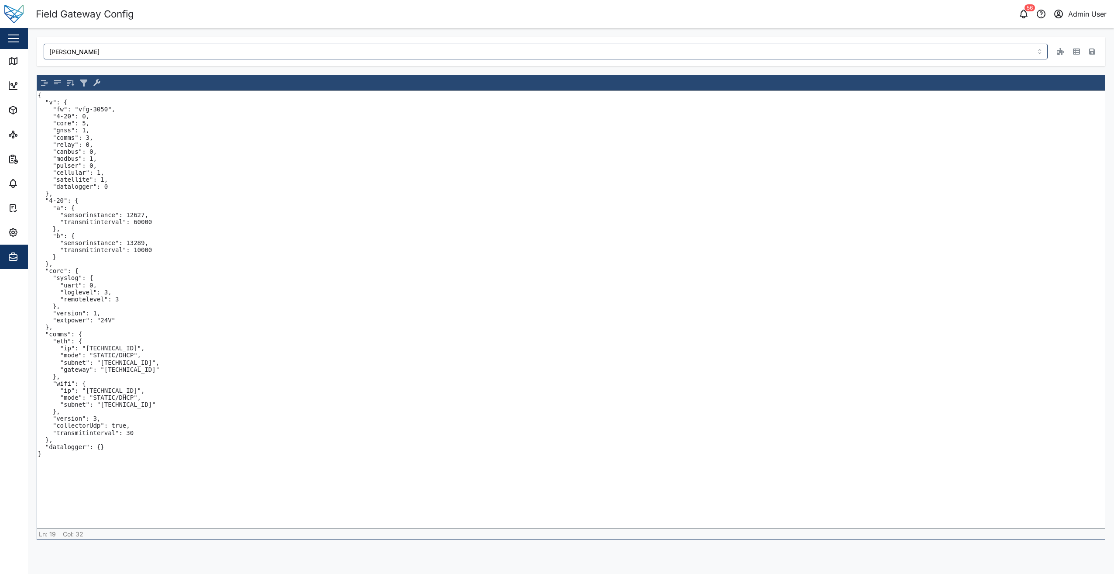
drag, startPoint x: 148, startPoint y: 224, endPoint x: 44, endPoint y: 201, distance: 106.1
click at [44, 201] on textarea "{ "v": { "fw": "vfg-3050", "4-20": 0, "core": 5, "gnss": 1, "comms": 3, "relay"…" at bounding box center [571, 309] width 1068 height 437
click at [141, 233] on textarea "{ "v": { "fw": "vfg-3050", "4-20": 0, "core": 5, "gnss": 1, "comms": 3, "relay"…" at bounding box center [571, 309] width 1068 height 437
drag, startPoint x: 58, startPoint y: 227, endPoint x: 45, endPoint y: 203, distance: 28.3
click at [45, 203] on textarea "{ "v": { "fw": "vfg-3050", "4-20": 0, "core": 5, "gnss": 1, "comms": 3, "relay"…" at bounding box center [571, 309] width 1068 height 437
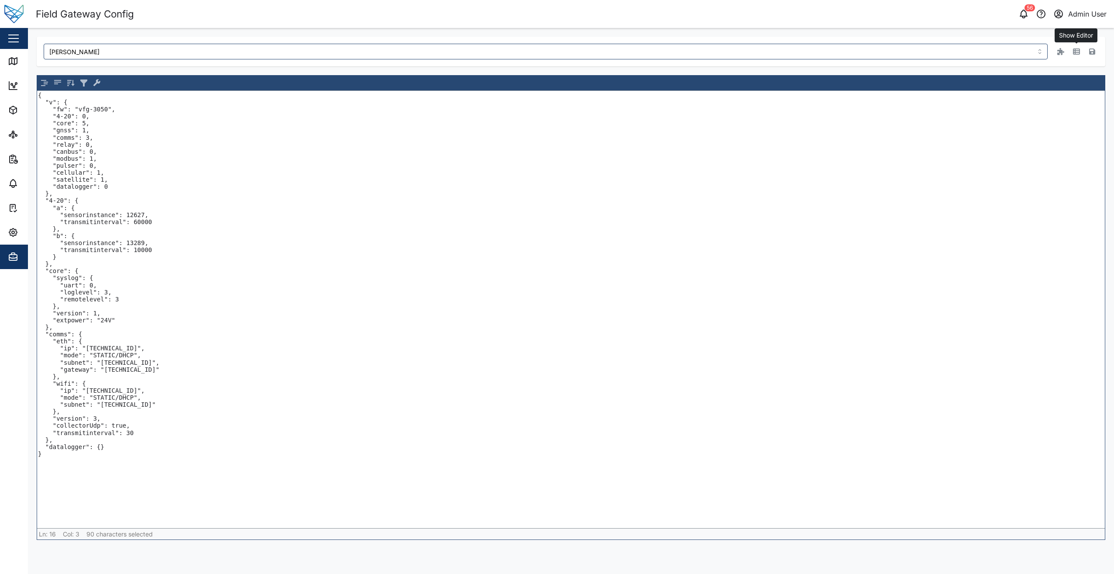
click at [1071, 49] on button "button" at bounding box center [1077, 51] width 12 height 12
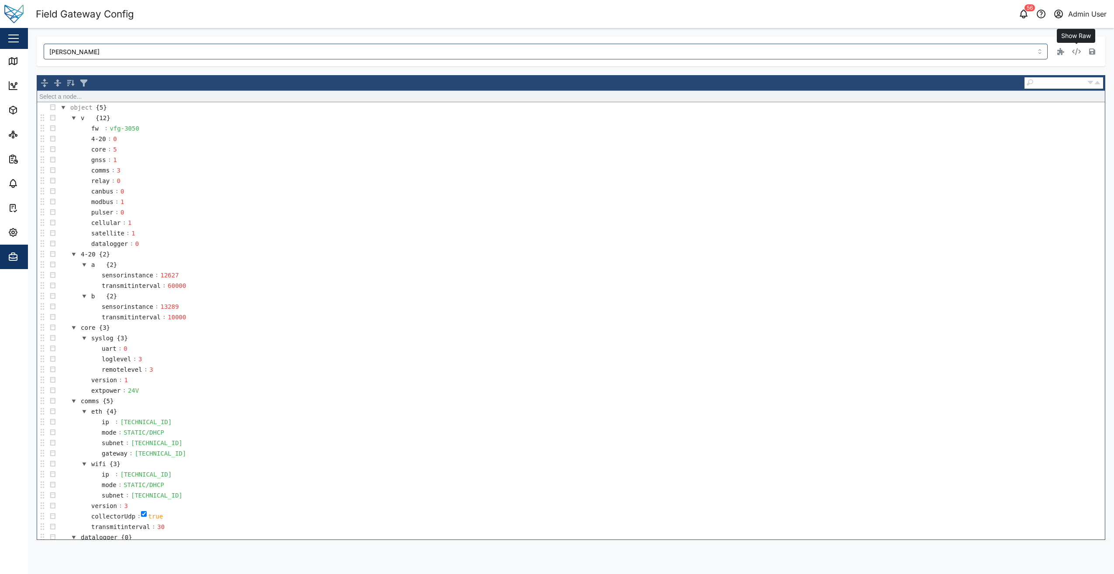
click at [1082, 53] on button "button" at bounding box center [1077, 51] width 12 height 12
